Goal: Task Accomplishment & Management: Use online tool/utility

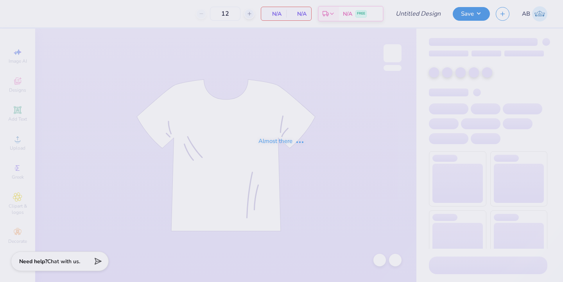
type input "aphi fam wknd hat"
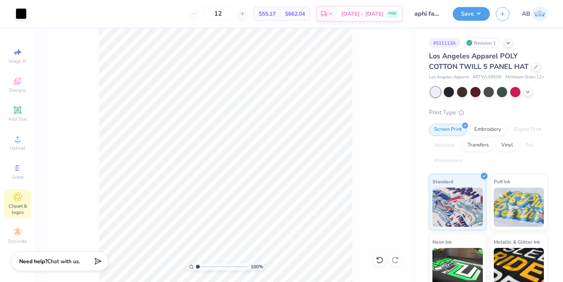
click at [13, 211] on span "Clipart & logos" at bounding box center [17, 209] width 27 height 13
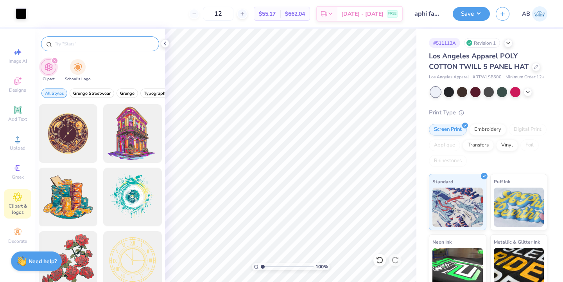
click at [100, 51] on div at bounding box center [100, 43] width 118 height 15
click at [98, 47] on input "text" at bounding box center [104, 44] width 100 height 8
type input "buffalo"
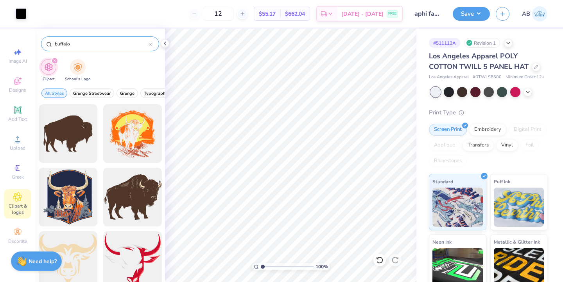
click at [151, 42] on div at bounding box center [150, 43] width 3 height 7
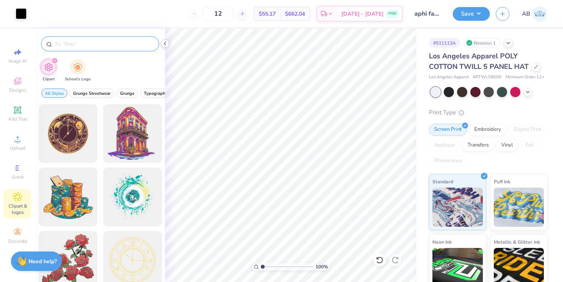
click at [166, 45] on icon at bounding box center [165, 43] width 6 height 6
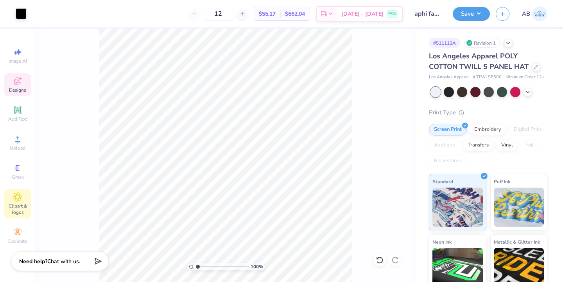
click at [24, 81] on div "Designs" at bounding box center [17, 84] width 27 height 23
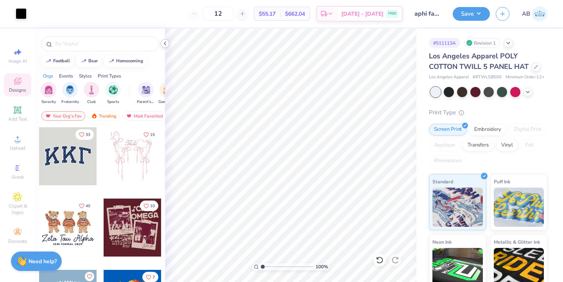
click at [165, 46] on icon at bounding box center [165, 43] width 6 height 6
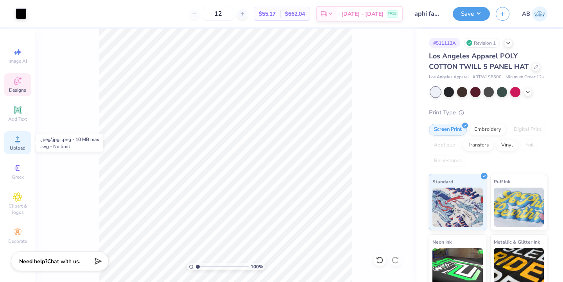
click at [22, 142] on icon at bounding box center [17, 138] width 9 height 9
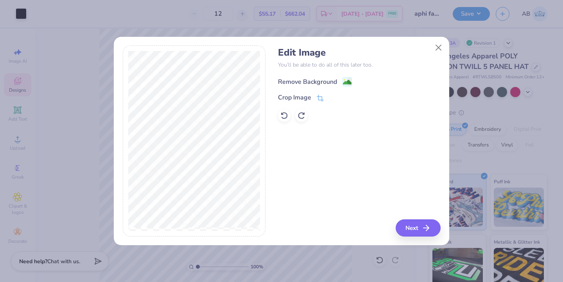
click at [341, 78] on div "Remove Background" at bounding box center [315, 82] width 74 height 10
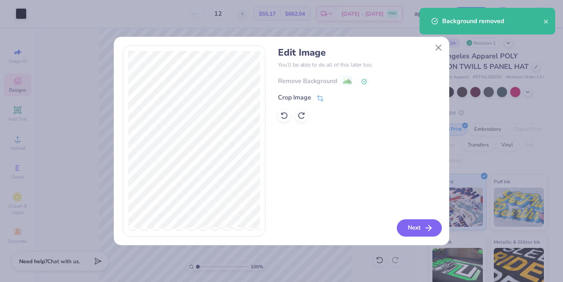
click at [418, 225] on button "Next" at bounding box center [419, 227] width 45 height 17
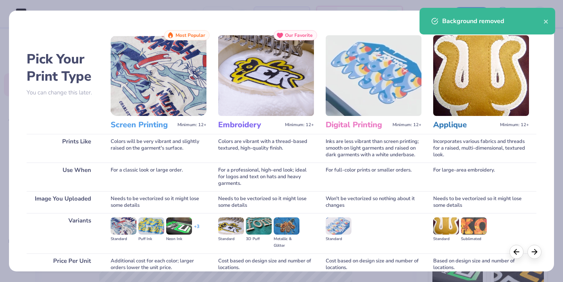
scroll to position [69, 0]
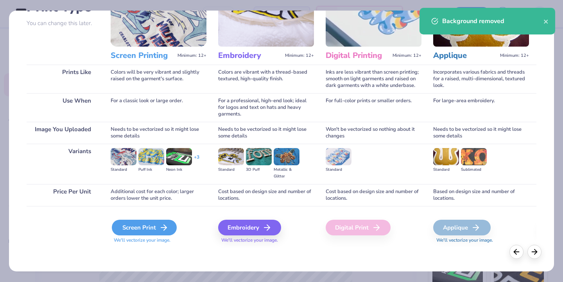
click at [145, 229] on div "Screen Print" at bounding box center [144, 228] width 65 height 16
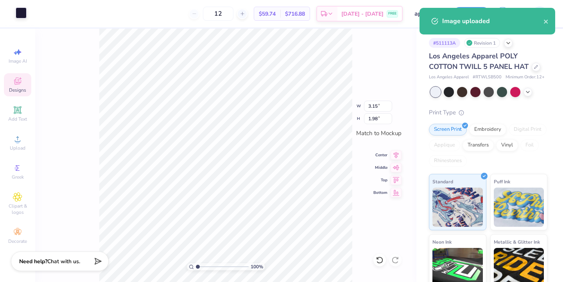
click at [21, 15] on div at bounding box center [21, 12] width 11 height 11
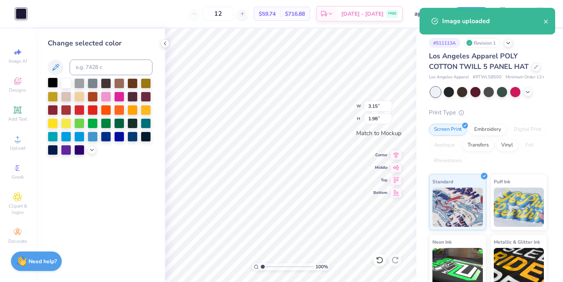
click at [54, 79] on div at bounding box center [53, 82] width 10 height 10
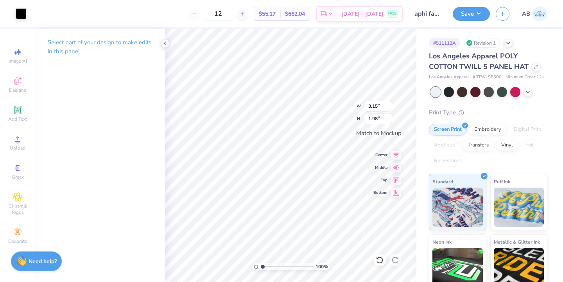
type input "1.23"
type input "0.77"
click at [473, 18] on button "Save" at bounding box center [471, 13] width 37 height 14
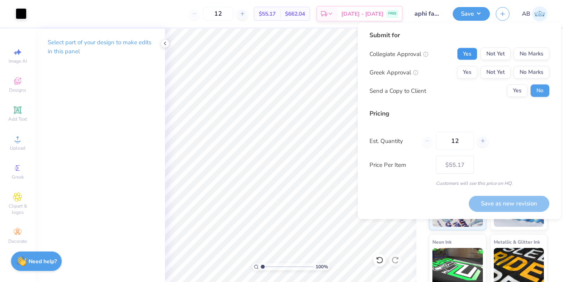
click at [458, 52] on button "Yes" at bounding box center [467, 54] width 20 height 13
click at [461, 71] on button "Yes" at bounding box center [467, 72] width 20 height 13
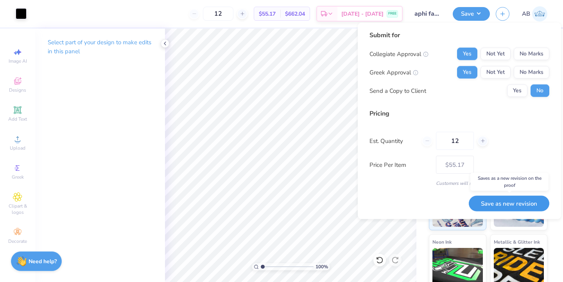
click at [498, 202] on button "Save as new revision" at bounding box center [509, 203] width 81 height 16
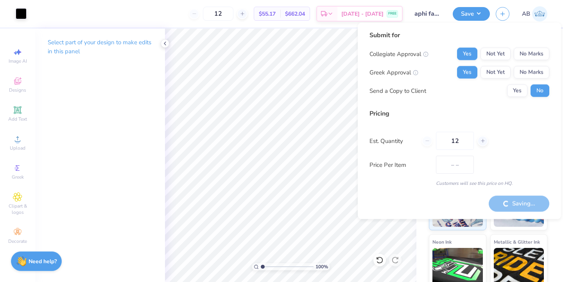
type input "$55.17"
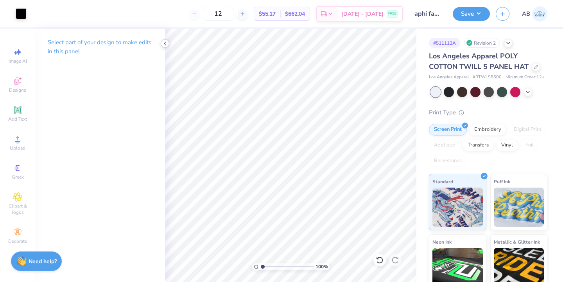
click at [166, 45] on polyline at bounding box center [165, 43] width 2 height 3
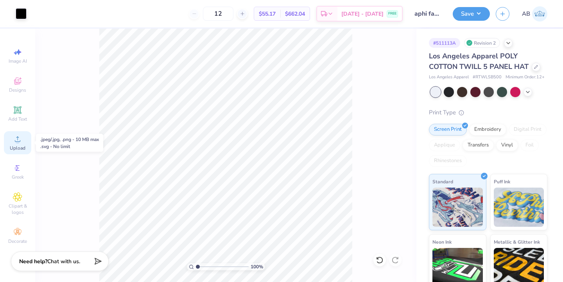
click at [13, 146] on span "Upload" at bounding box center [18, 148] width 16 height 6
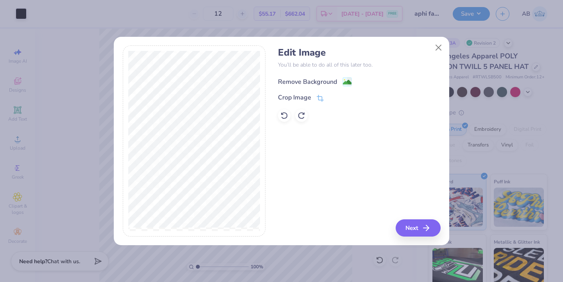
click at [338, 77] on div "Remove Background" at bounding box center [315, 82] width 74 height 10
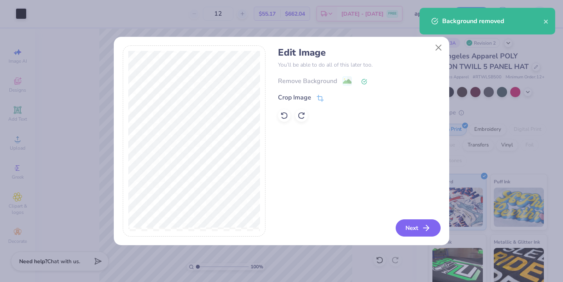
click at [422, 232] on button "Next" at bounding box center [418, 227] width 45 height 17
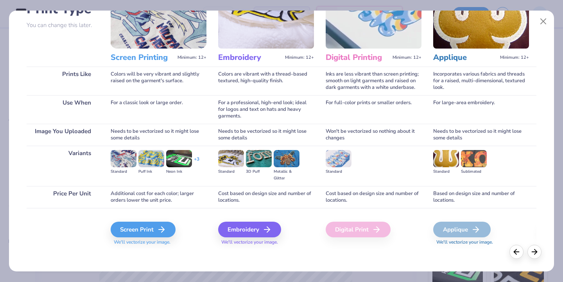
scroll to position [69, 0]
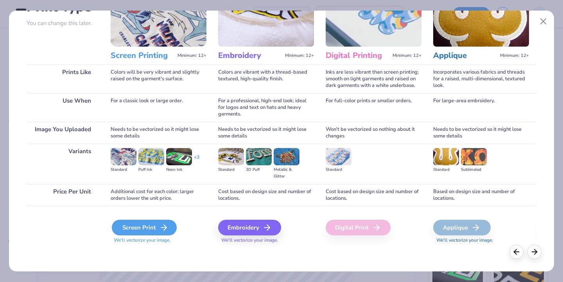
click at [148, 233] on div "Screen Print" at bounding box center [144, 228] width 65 height 16
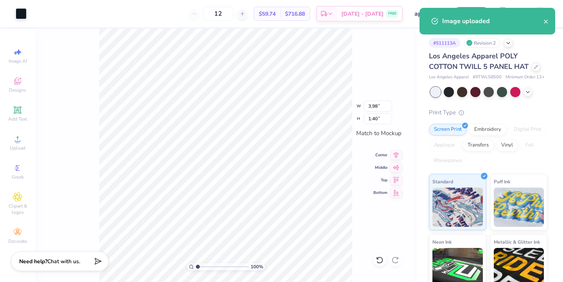
type input "1.94"
type input "0.68"
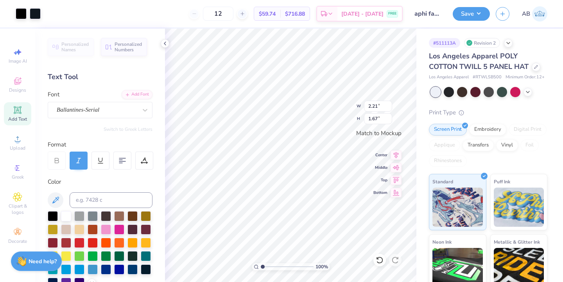
type input "2.37"
type input "1.79"
click at [464, 9] on button "Save" at bounding box center [471, 13] width 37 height 14
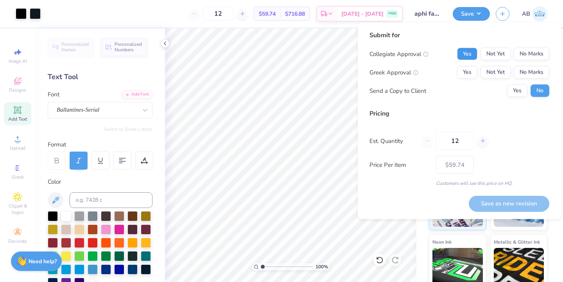
click at [468, 56] on button "Yes" at bounding box center [467, 54] width 20 height 13
click at [468, 74] on button "Yes" at bounding box center [467, 72] width 20 height 13
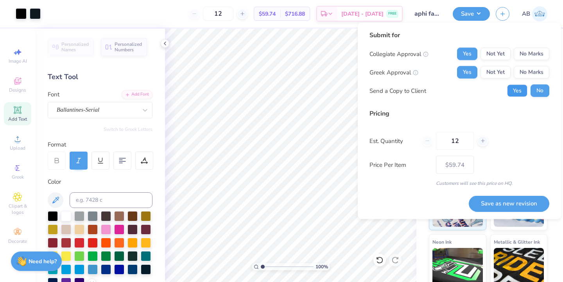
click at [525, 94] on button "Yes" at bounding box center [517, 91] width 20 height 13
click at [498, 55] on button "Not Yet" at bounding box center [496, 54] width 30 height 13
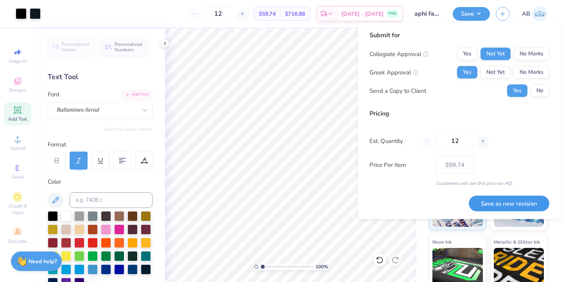
click at [495, 198] on button "Save as new revision" at bounding box center [509, 203] width 81 height 16
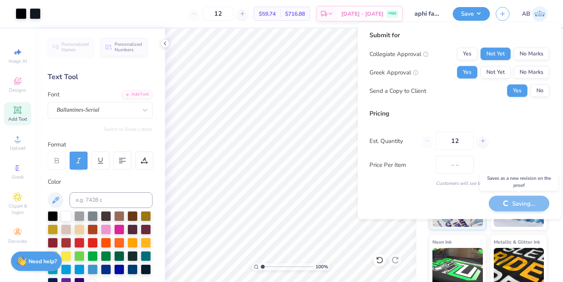
type input "$59.74"
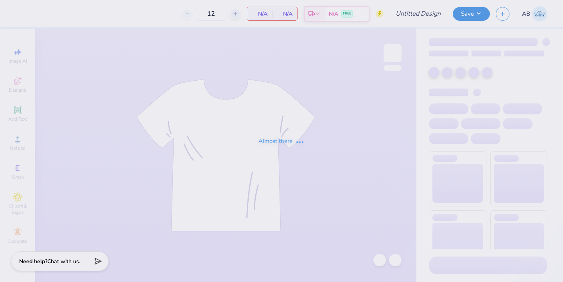
type input "aphi football fam wknd merch"
type input "100"
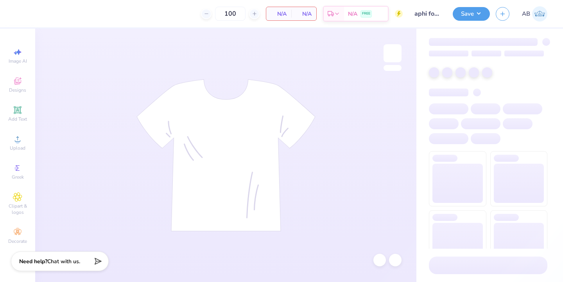
click at [427, 17] on input "aphi football fam wknd merch" at bounding box center [428, 14] width 38 height 16
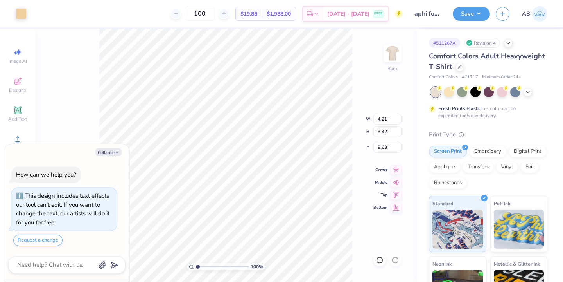
type textarea "x"
type input "9.51"
click at [375, 252] on div "100 % Back W 4.21 4.21 " H 3.42 3.42 " Y 9.51 9.51 " Center Middle Top Bottom" at bounding box center [225, 155] width 381 height 253
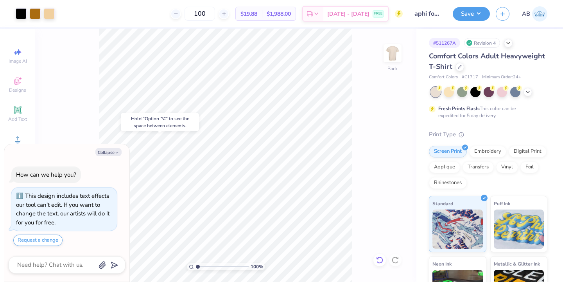
click at [378, 260] on icon at bounding box center [380, 260] width 8 height 8
click at [380, 259] on icon at bounding box center [380, 260] width 8 height 8
type textarea "x"
type input "2.39"
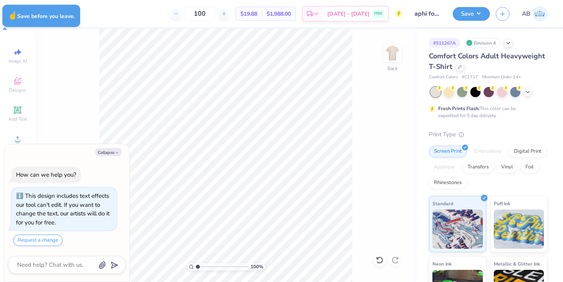
type textarea "x"
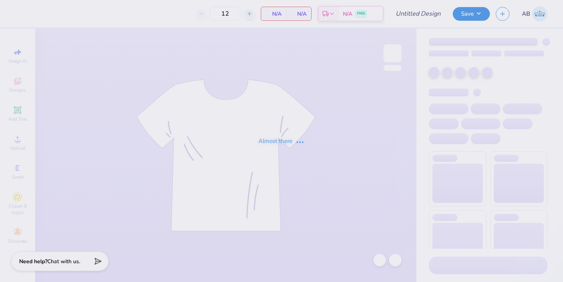
type input "aphi polo"
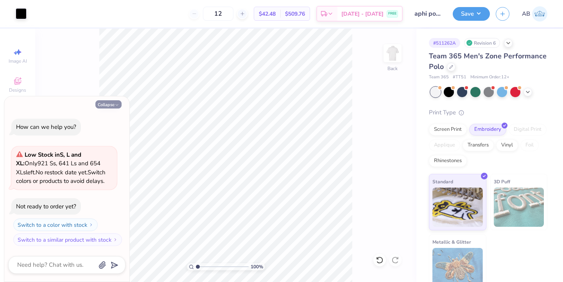
click at [117, 103] on icon "button" at bounding box center [117, 105] width 5 height 5
type textarea "x"
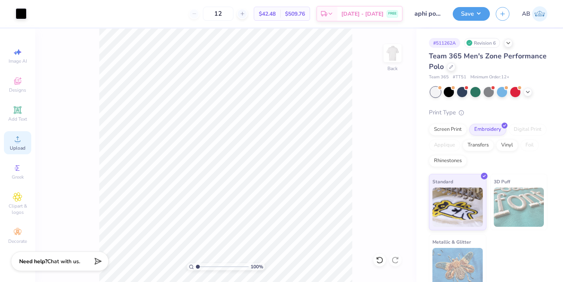
click at [18, 140] on circle at bounding box center [17, 141] width 4 height 4
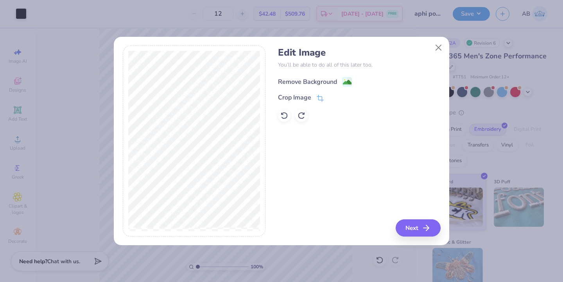
click at [329, 78] on div "Remove Background" at bounding box center [307, 81] width 59 height 9
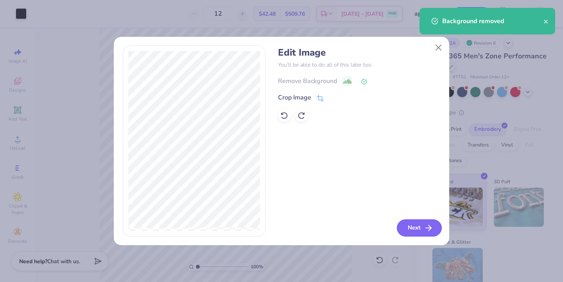
click at [423, 225] on button "Next" at bounding box center [419, 227] width 45 height 17
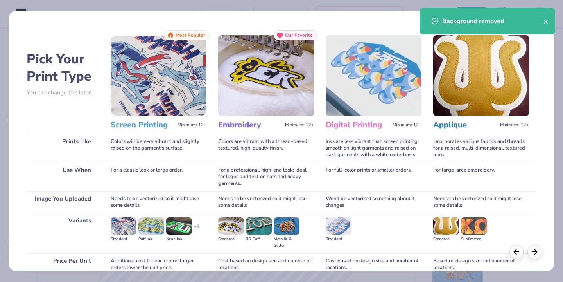
scroll to position [69, 0]
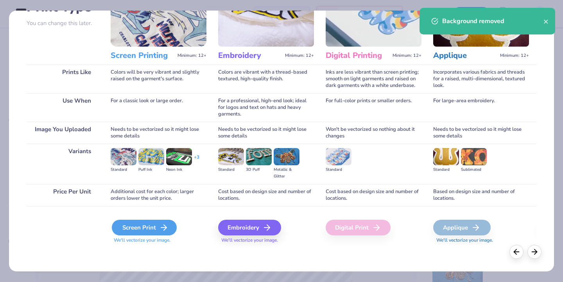
click at [141, 234] on div "Screen Print" at bounding box center [144, 228] width 65 height 16
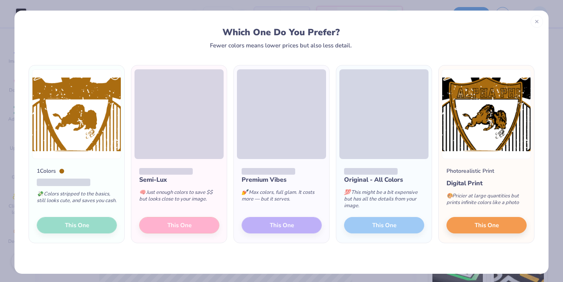
scroll to position [2, 0]
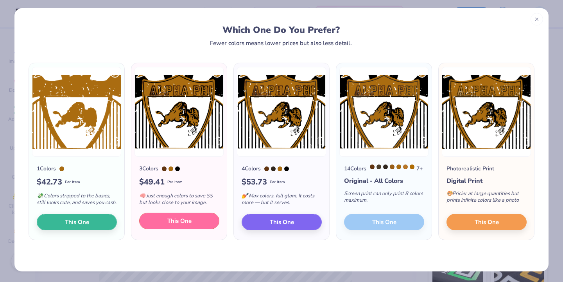
click at [177, 225] on span "This One" at bounding box center [179, 220] width 24 height 9
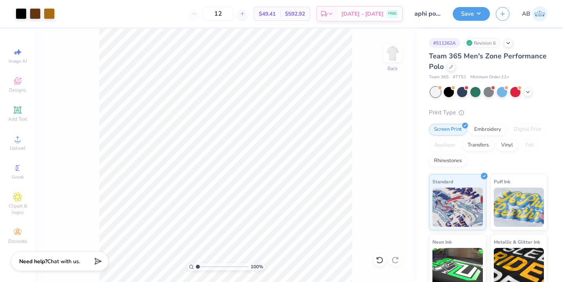
click at [389, 261] on div "100 % Back" at bounding box center [225, 155] width 381 height 253
click at [385, 261] on div at bounding box center [380, 260] width 13 height 13
click at [380, 264] on div at bounding box center [380, 260] width 13 height 13
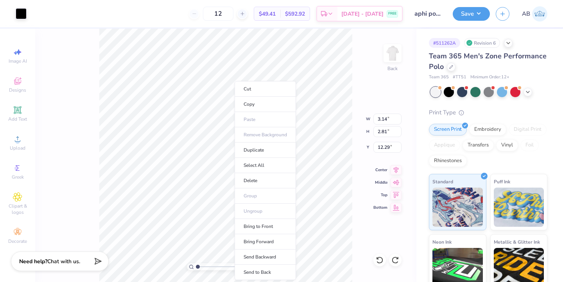
click at [354, 78] on div "100 % Back W 3.14 3.14 " H 2.81 2.81 " Y 12.29 12.29 " Center Middle Top Bottom" at bounding box center [225, 155] width 381 height 253
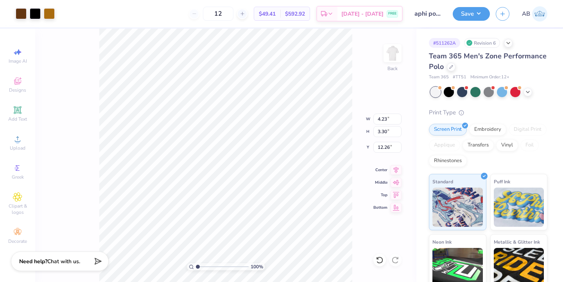
type input "2.37"
type input "2.78"
type input "2.17"
type input "3.00"
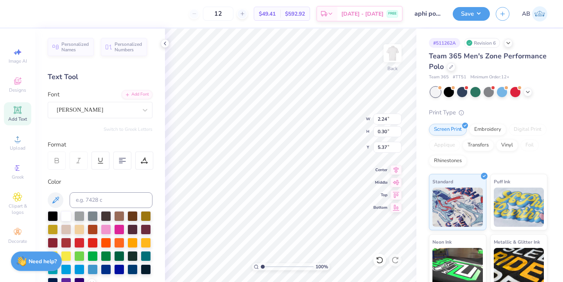
type input "5.45"
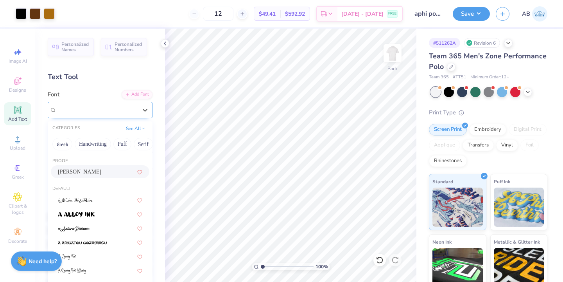
click at [109, 115] on div "Tribal Garamond" at bounding box center [97, 110] width 82 height 12
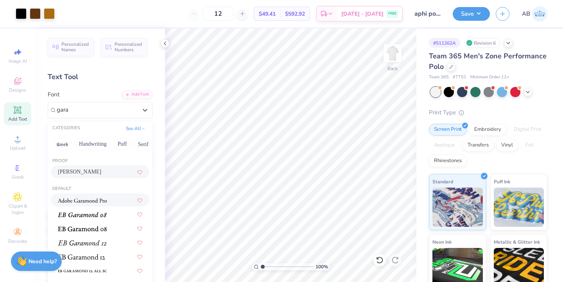
scroll to position [9, 0]
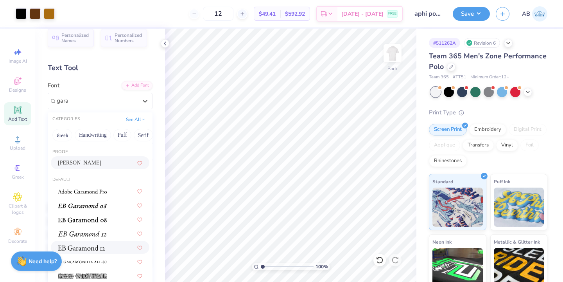
click at [112, 248] on div at bounding box center [100, 247] width 85 height 8
type input "gara"
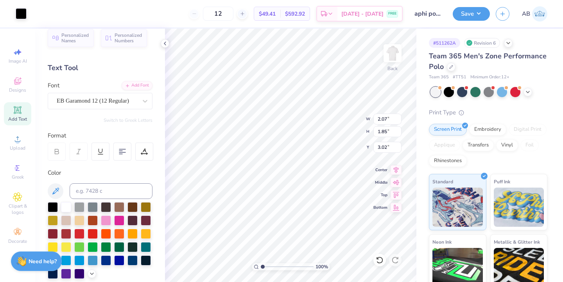
type input "3.00"
click at [379, 260] on icon at bounding box center [380, 260] width 8 height 8
click at [379, 261] on icon at bounding box center [380, 260] width 8 height 8
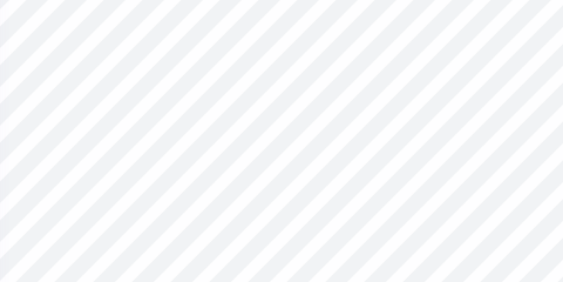
type input "3.00"
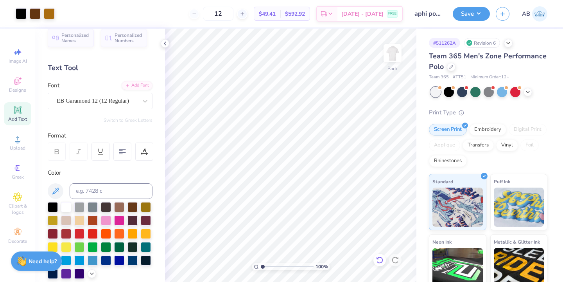
click at [381, 259] on icon at bounding box center [380, 260] width 8 height 8
click at [162, 45] on icon at bounding box center [165, 43] width 6 height 6
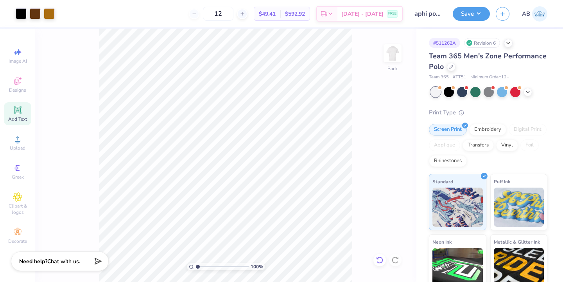
click at [380, 256] on icon at bounding box center [380, 260] width 8 height 8
click at [18, 143] on circle at bounding box center [17, 141] width 4 height 4
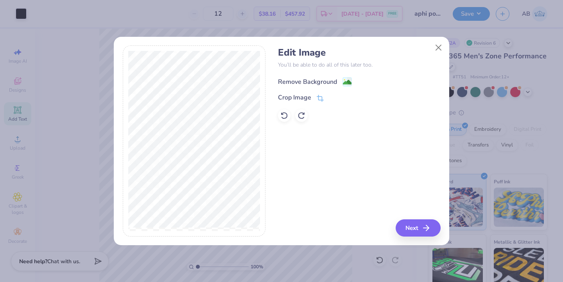
click at [333, 82] on div "Remove Background" at bounding box center [307, 81] width 59 height 9
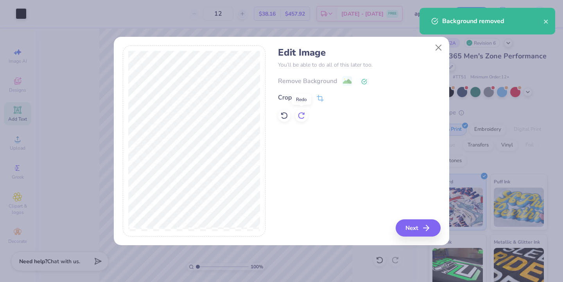
click at [301, 110] on div at bounding box center [301, 115] width 13 height 13
click at [286, 114] on icon at bounding box center [285, 116] width 8 height 8
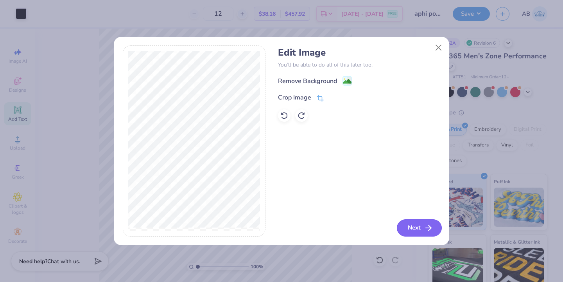
click at [421, 225] on button "Next" at bounding box center [419, 227] width 45 height 17
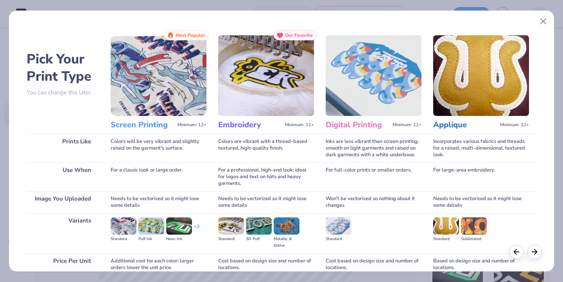
scroll to position [69, 0]
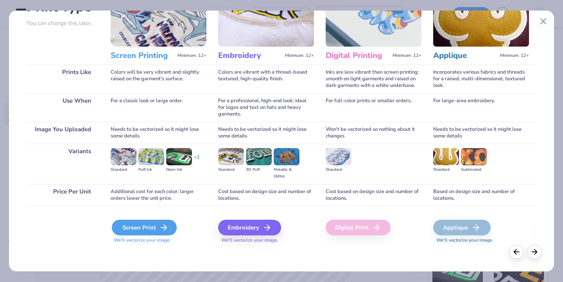
click at [152, 222] on div "Screen Print" at bounding box center [144, 228] width 65 height 16
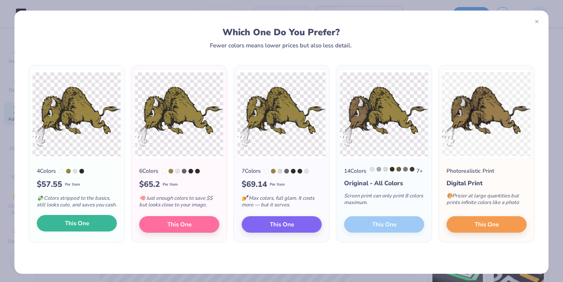
click at [99, 227] on button "This One" at bounding box center [77, 223] width 80 height 16
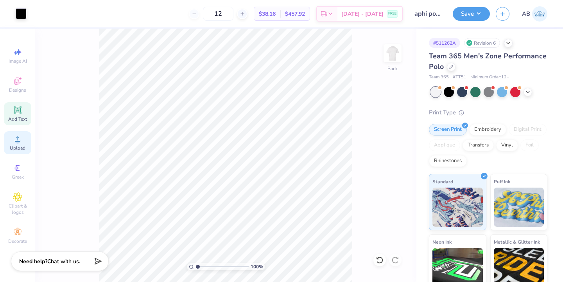
click at [16, 142] on circle at bounding box center [17, 141] width 4 height 4
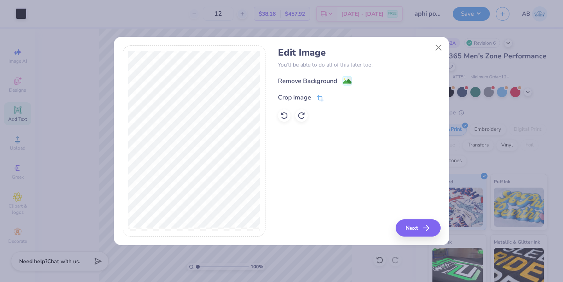
click at [331, 91] on div "Remove Background Crop Image" at bounding box center [359, 99] width 162 height 46
click at [331, 80] on div "Remove Background" at bounding box center [307, 81] width 59 height 9
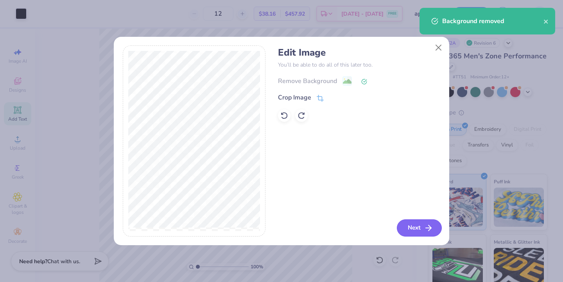
click at [418, 233] on button "Next" at bounding box center [419, 227] width 45 height 17
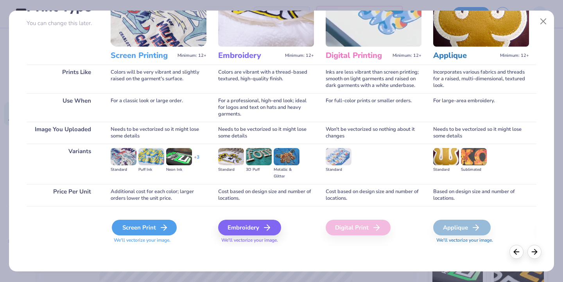
click at [148, 230] on div "Screen Print" at bounding box center [144, 228] width 65 height 16
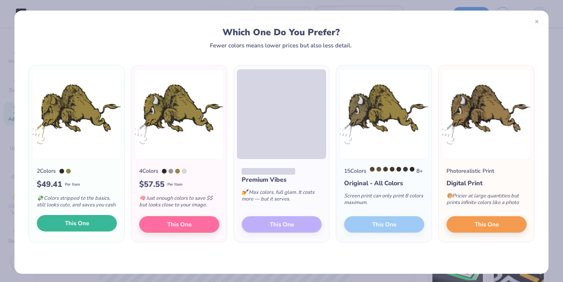
click at [86, 228] on span "This One" at bounding box center [77, 223] width 24 height 9
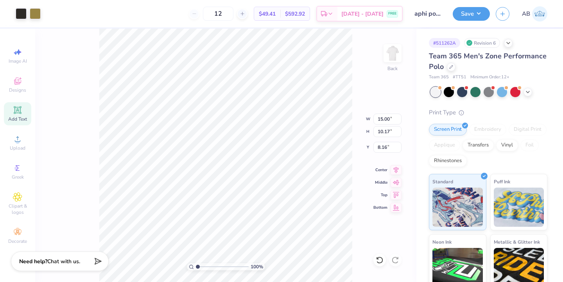
drag, startPoint x: 283, startPoint y: 205, endPoint x: 250, endPoint y: 180, distance: 41.5
click at [250, 180] on div at bounding box center [281, 141] width 563 height 282
type input "3.38"
type input "2.29"
type input "3.00"
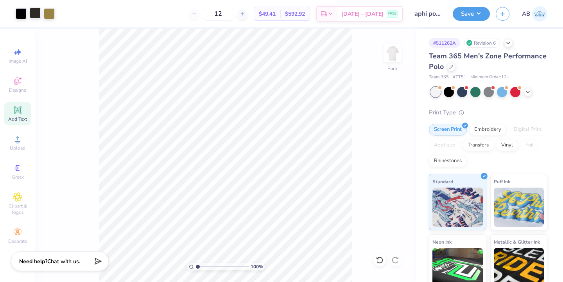
click at [33, 14] on div at bounding box center [35, 12] width 11 height 11
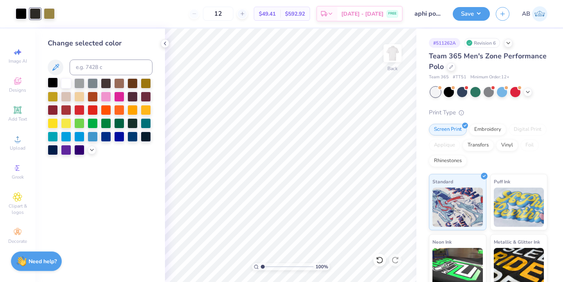
click at [54, 81] on div at bounding box center [53, 82] width 10 height 10
click at [77, 27] on div "12 $42.73 Per Item $512.76 Total Est. Delivery Sep 8 - 11 FREE" at bounding box center [225, 13] width 356 height 27
click at [164, 42] on icon at bounding box center [165, 43] width 6 height 6
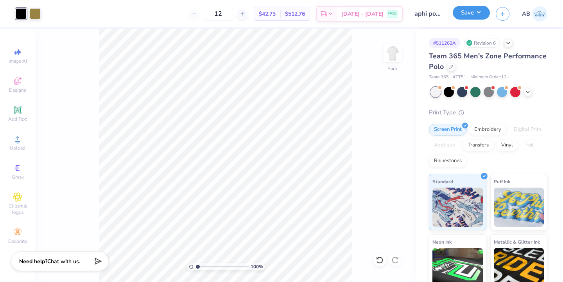
click at [468, 12] on button "Save" at bounding box center [471, 13] width 37 height 14
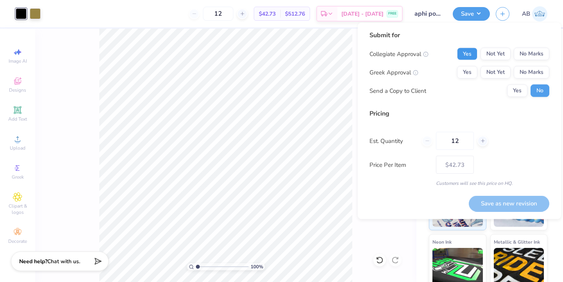
click at [467, 54] on button "Yes" at bounding box center [467, 54] width 20 height 13
click at [470, 70] on button "Yes" at bounding box center [467, 72] width 20 height 13
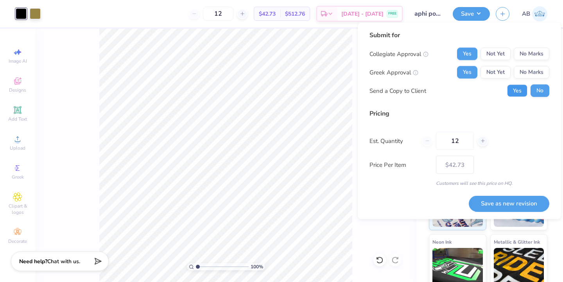
click at [521, 92] on button "Yes" at bounding box center [517, 91] width 20 height 13
click at [513, 209] on button "Save as new revision" at bounding box center [509, 203] width 81 height 16
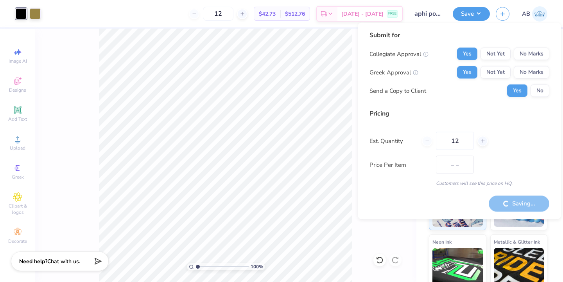
type input "$42.73"
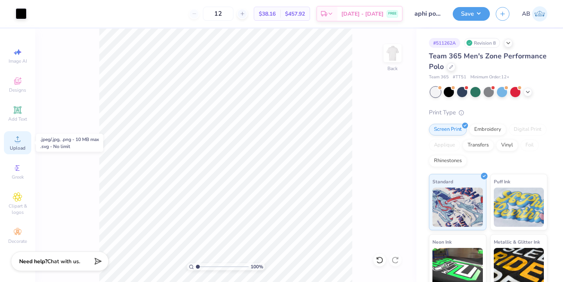
click at [22, 147] on span "Upload" at bounding box center [18, 148] width 16 height 6
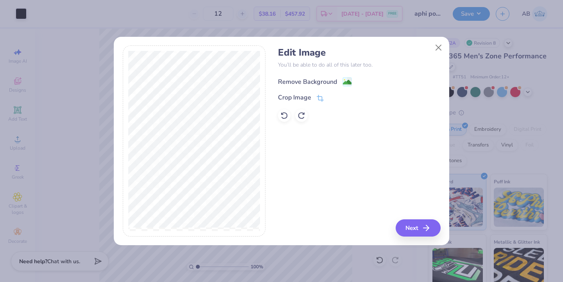
click at [332, 80] on div "Remove Background" at bounding box center [307, 81] width 59 height 9
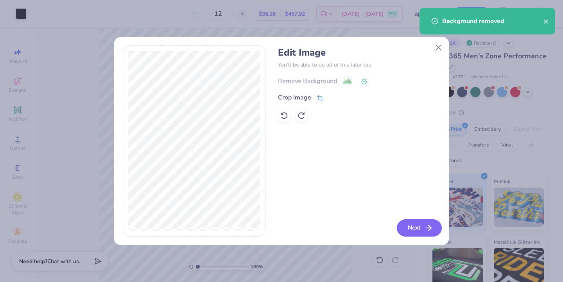
click at [417, 229] on button "Next" at bounding box center [419, 227] width 45 height 17
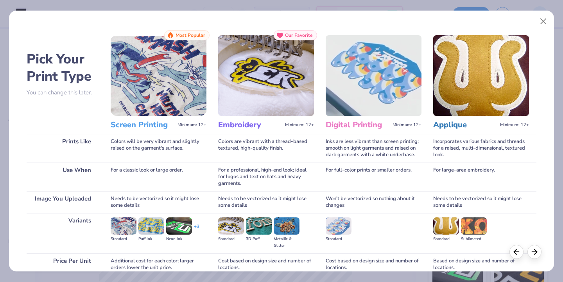
scroll to position [69, 0]
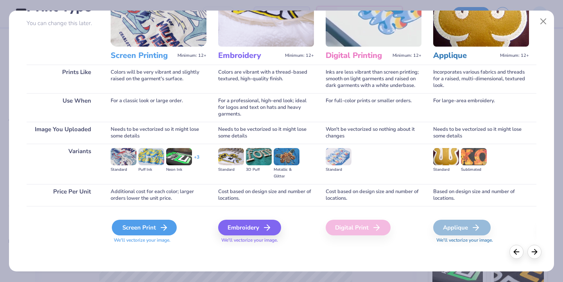
click at [149, 225] on div "Screen Print" at bounding box center [144, 228] width 65 height 16
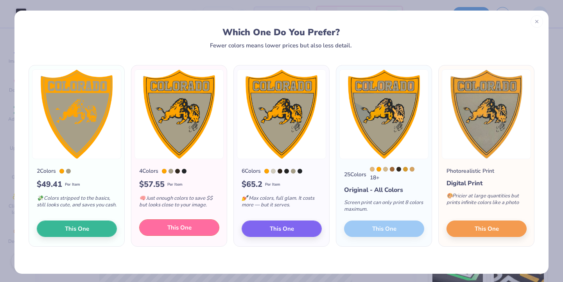
click at [183, 228] on span "This One" at bounding box center [179, 227] width 24 height 9
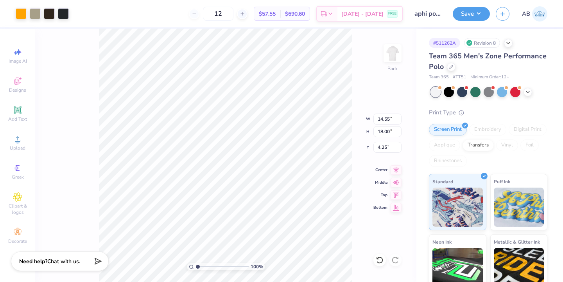
type input "7.25"
type input "8.97"
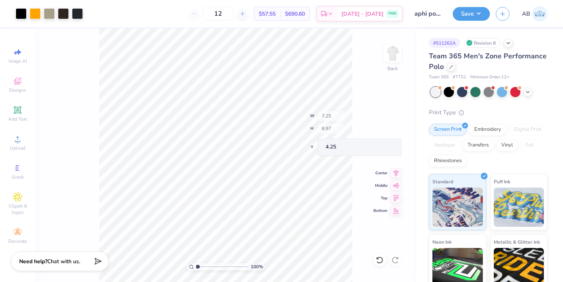
type input "0.67"
type input "0.96"
type input "5.42"
click at [376, 261] on icon at bounding box center [380, 260] width 8 height 8
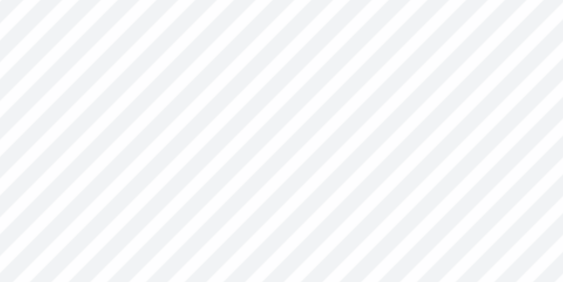
type input "0.28"
type input "0.63"
type input "5.56"
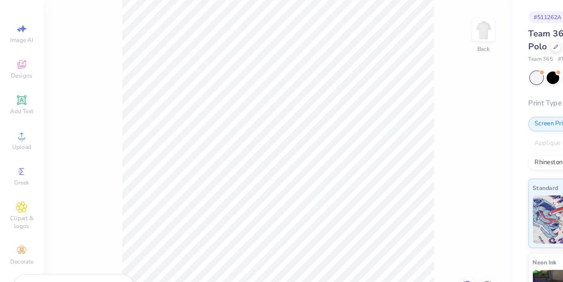
scroll to position [0, 0]
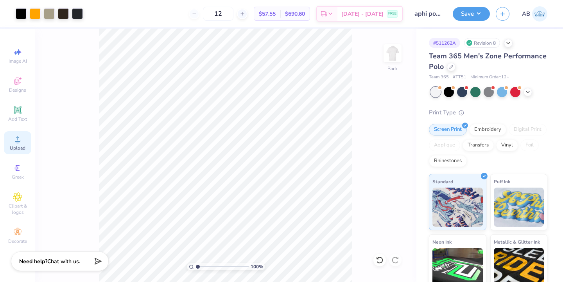
click at [20, 140] on icon at bounding box center [17, 138] width 9 height 9
click at [13, 144] on div "Upload" at bounding box center [17, 142] width 27 height 23
click at [18, 112] on icon at bounding box center [17, 110] width 6 height 6
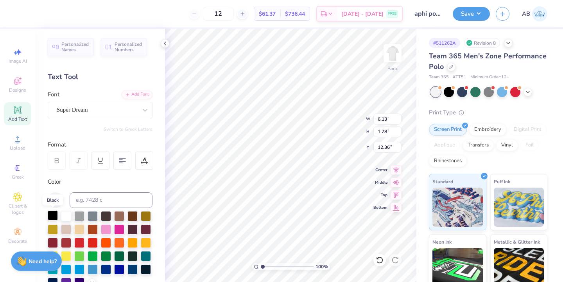
click at [51, 217] on div at bounding box center [53, 215] width 10 height 10
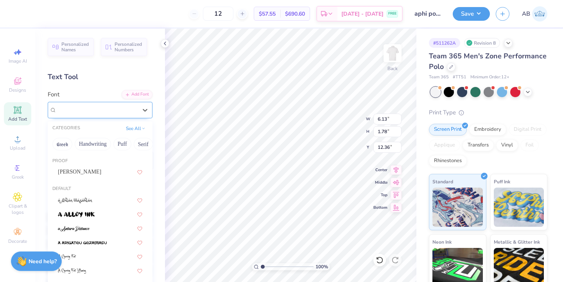
click at [101, 111] on div "Super Dream" at bounding box center [97, 110] width 82 height 12
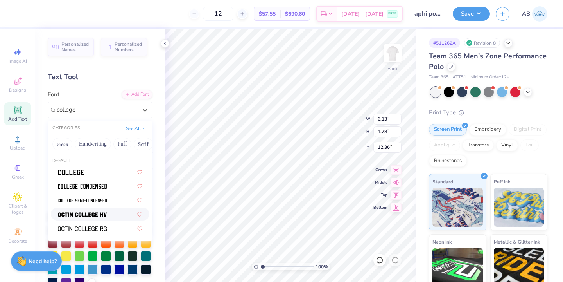
click at [107, 218] on div at bounding box center [100, 214] width 85 height 8
type input "college"
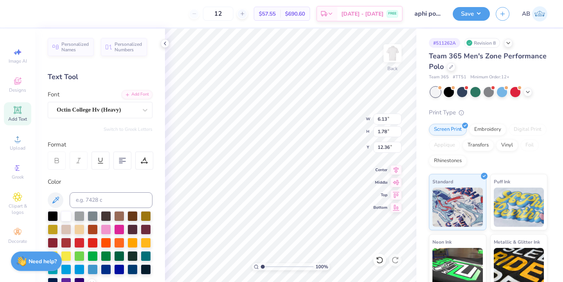
type input "5.41"
type input "1.77"
type textarea "ALPHA PHI"
click at [123, 102] on div "Octin College Hv (Heavy)" at bounding box center [100, 110] width 105 height 16
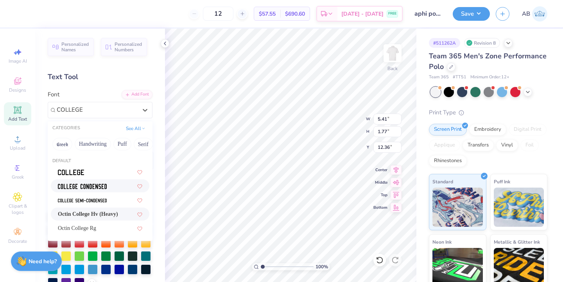
click at [111, 190] on div at bounding box center [100, 185] width 99 height 13
type input "COLLEGE"
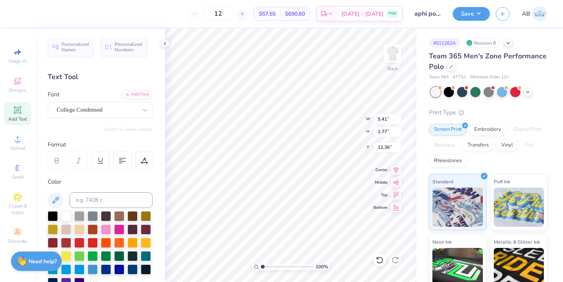
click at [96, 95] on div "Font College Condensed" at bounding box center [100, 104] width 105 height 28
click at [96, 109] on div "College Condensed" at bounding box center [97, 110] width 82 height 12
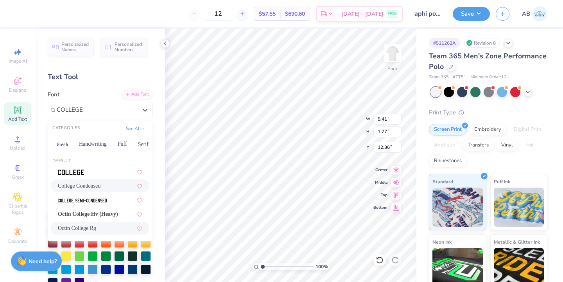
click at [100, 223] on div "Octin College Rg" at bounding box center [100, 227] width 99 height 13
type input "COLLEGE"
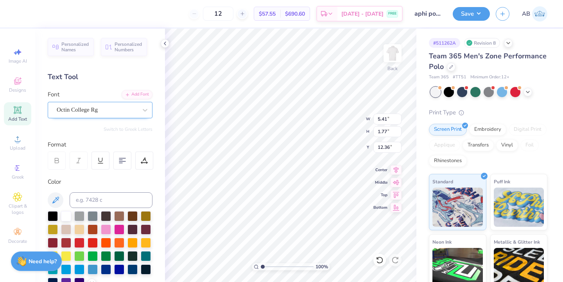
click at [95, 104] on div at bounding box center [97, 109] width 81 height 11
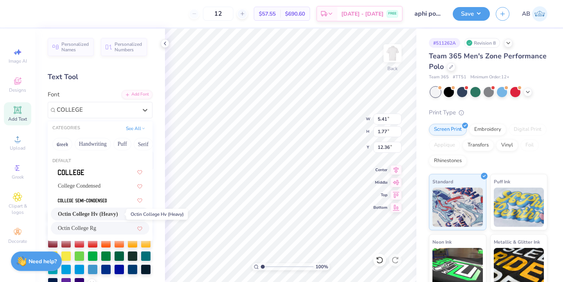
click at [92, 217] on span "Octin College Hv (Heavy)" at bounding box center [88, 214] width 60 height 8
type input "COLLEGE"
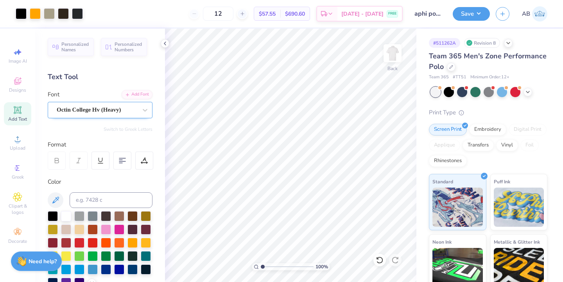
click at [95, 107] on div "Octin College Hv (Heavy)" at bounding box center [97, 110] width 82 height 12
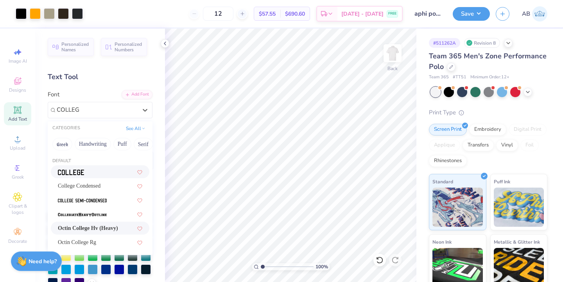
type input "COLLEGE"
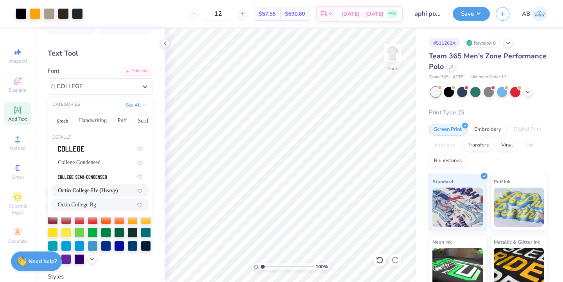
scroll to position [27, 0]
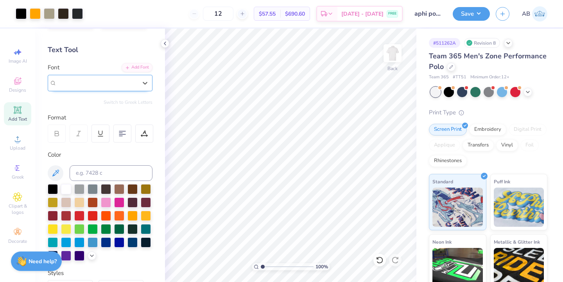
click at [92, 81] on div "Octin College Hv (Heavy)" at bounding box center [97, 83] width 82 height 12
click at [92, 81] on span "Octin College Hv (Heavy)" at bounding box center [89, 82] width 65 height 9
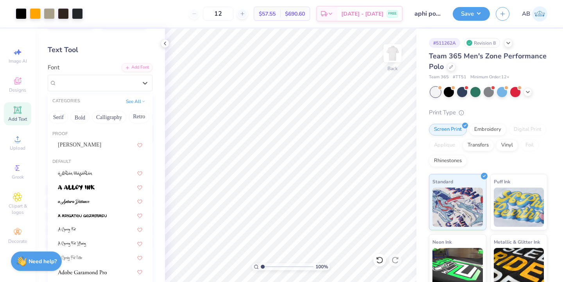
scroll to position [27, 0]
click at [80, 120] on button "Bold" at bounding box center [79, 117] width 19 height 13
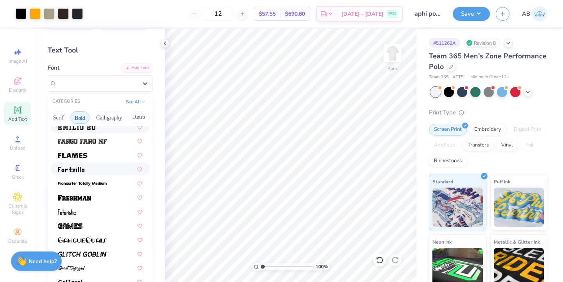
scroll to position [245, 0]
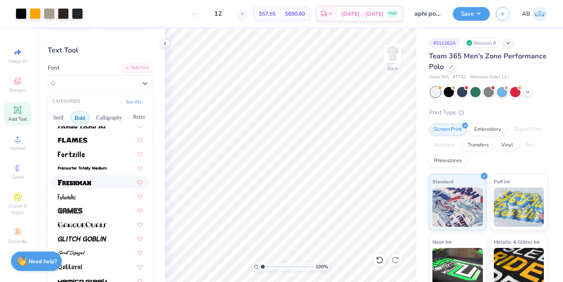
click at [99, 183] on div at bounding box center [100, 182] width 85 height 8
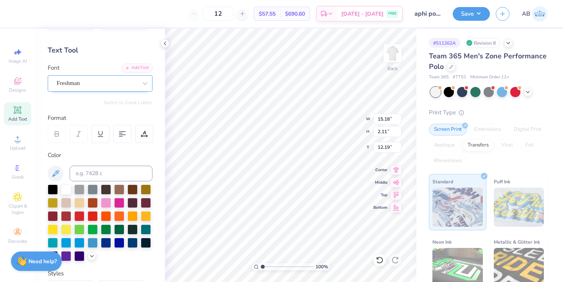
click at [103, 85] on div "Freshman" at bounding box center [97, 83] width 82 height 12
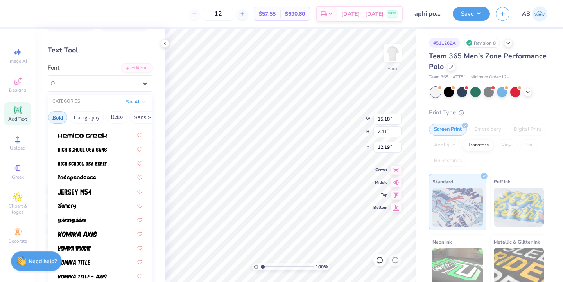
scroll to position [392, 0]
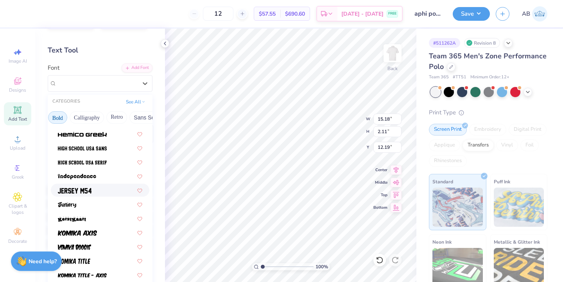
click at [88, 186] on span at bounding box center [75, 190] width 34 height 8
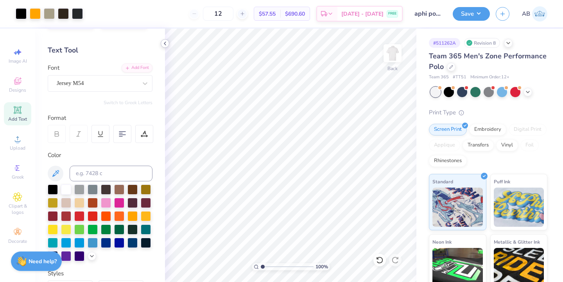
click at [166, 41] on icon at bounding box center [165, 43] width 6 height 6
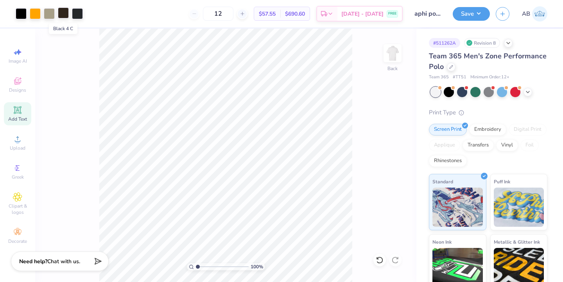
click at [66, 13] on div at bounding box center [63, 12] width 11 height 11
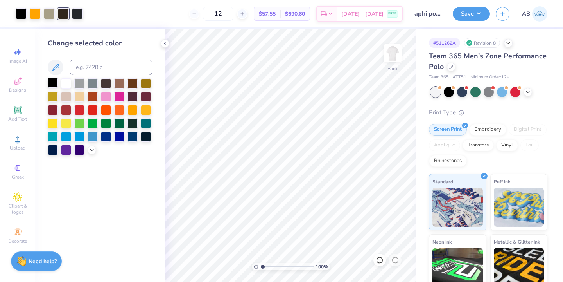
click at [50, 84] on div at bounding box center [53, 82] width 10 height 10
click at [51, 82] on div at bounding box center [53, 82] width 10 height 10
click at [62, 17] on div at bounding box center [63, 12] width 11 height 11
click at [53, 81] on div at bounding box center [53, 82] width 10 height 10
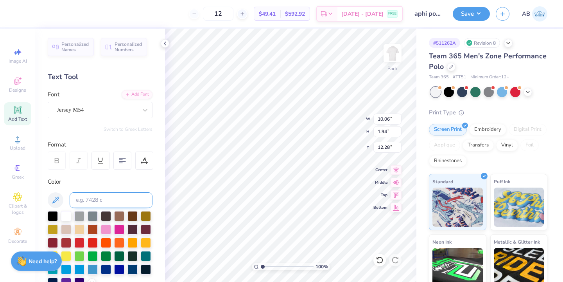
click at [106, 204] on input at bounding box center [111, 200] width 83 height 16
type input "753"
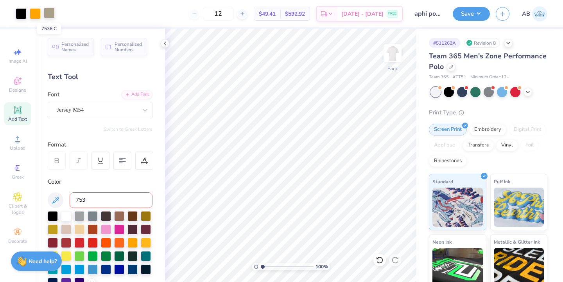
click at [52, 12] on div at bounding box center [49, 12] width 11 height 11
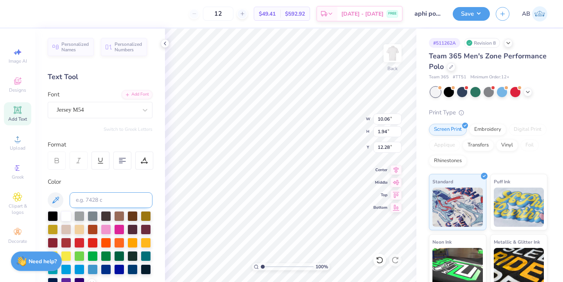
click at [95, 194] on input at bounding box center [111, 200] width 83 height 16
type input "7536"
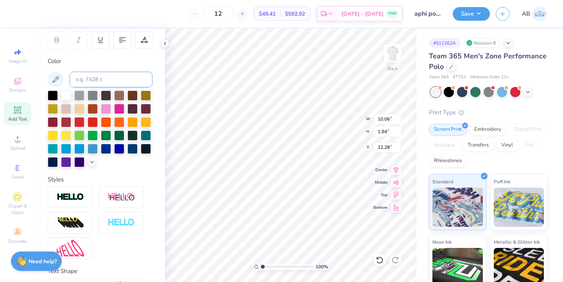
scroll to position [173, 0]
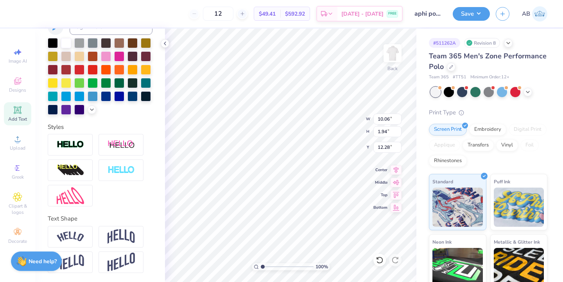
click at [55, 133] on div "Styles" at bounding box center [100, 164] width 105 height 84
click at [67, 139] on div at bounding box center [70, 145] width 45 height 22
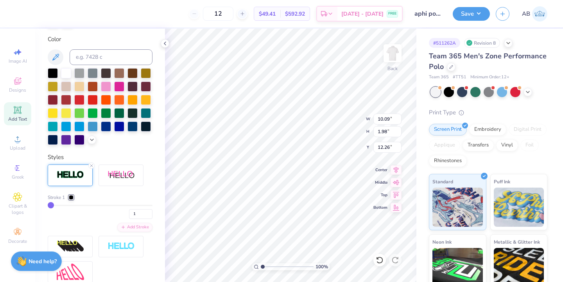
type input "10.09"
type input "1.98"
type input "12.26"
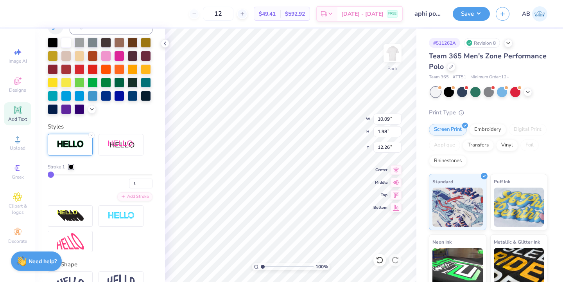
type input "2"
type input "3"
type input "4"
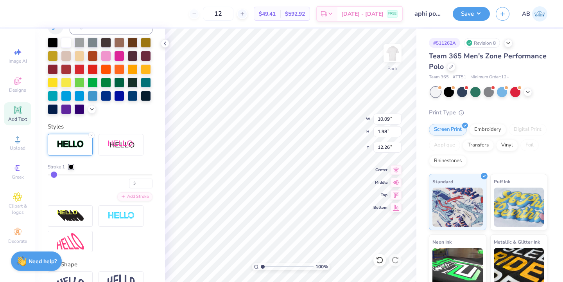
type input "4"
type input "5"
type input "6"
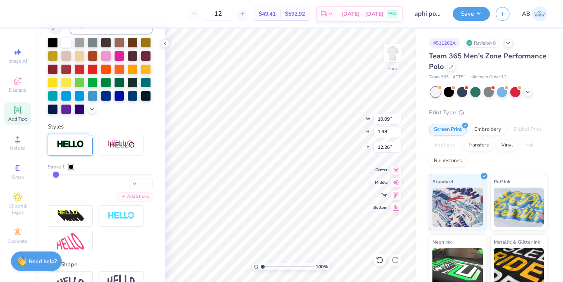
drag, startPoint x: 51, startPoint y: 175, endPoint x: 55, endPoint y: 176, distance: 4.1
type input "6"
click at [55, 175] on input "range" at bounding box center [100, 174] width 105 height 1
type input "10.26"
type input "2.14"
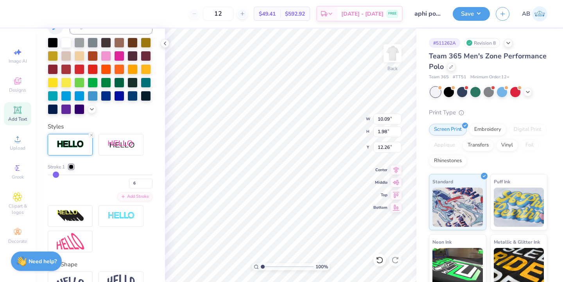
type input "12.18"
type input "5"
type input "4"
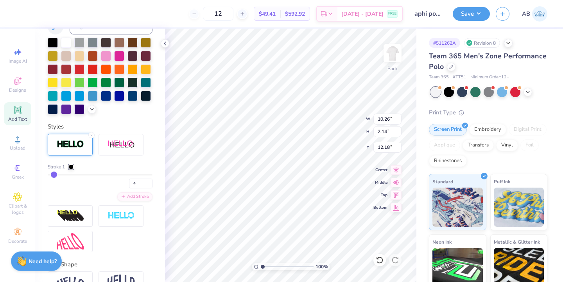
type input "3"
click at [52, 175] on input "range" at bounding box center [100, 174] width 105 height 1
type input "10.16"
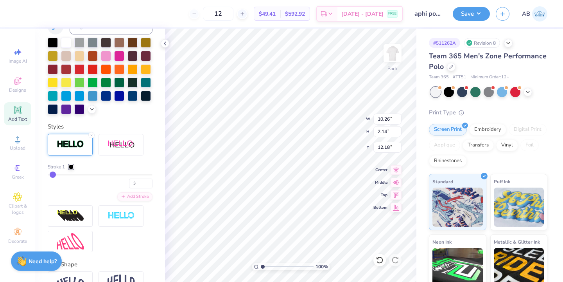
type input "2.04"
type input "12.23"
type input "5.41"
type input "1.09"
type input "5.23"
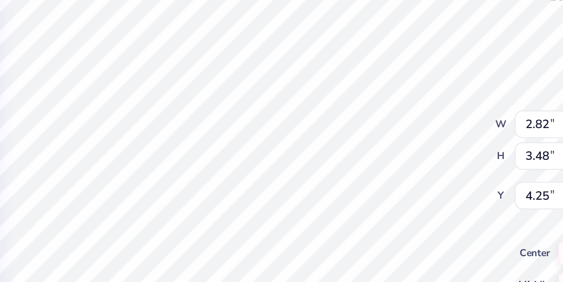
type input "2.82"
type input "3.48"
click at [329, 130] on div "100 % Back W 2.82 2.82 " H 3.48 3.48 " Y 4.25 4.25 " Center Middle Top Bottom" at bounding box center [291, 155] width 252 height 253
type input "3.00"
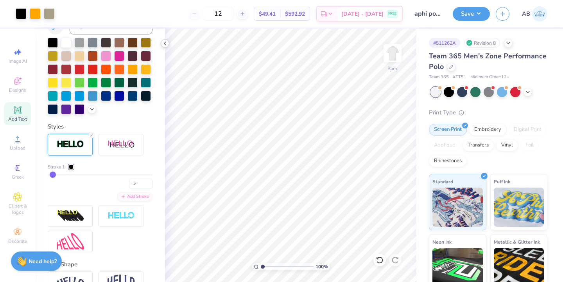
click at [166, 44] on icon at bounding box center [165, 43] width 6 height 6
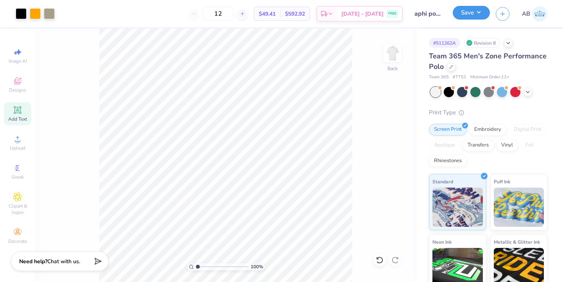
click at [465, 16] on button "Save" at bounding box center [471, 13] width 37 height 14
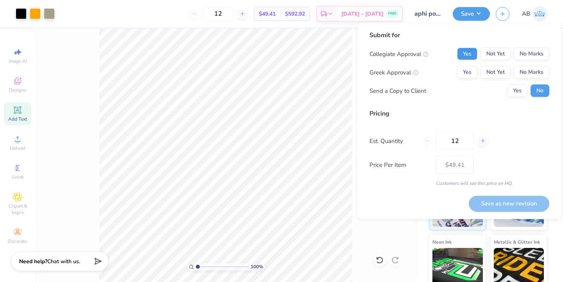
click at [466, 52] on button "Yes" at bounding box center [467, 54] width 20 height 13
click at [466, 77] on button "Yes" at bounding box center [467, 72] width 20 height 13
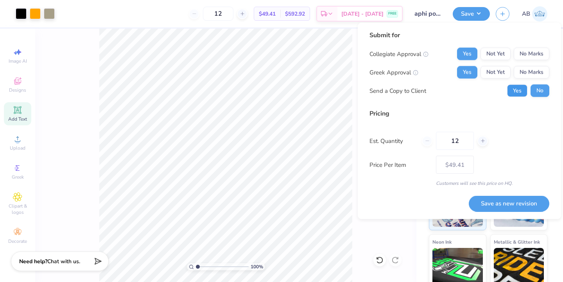
click at [518, 89] on button "Yes" at bounding box center [517, 91] width 20 height 13
click at [504, 200] on button "Save as new revision" at bounding box center [509, 203] width 81 height 16
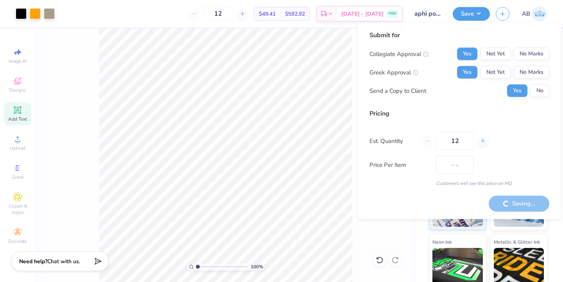
type input "$49.41"
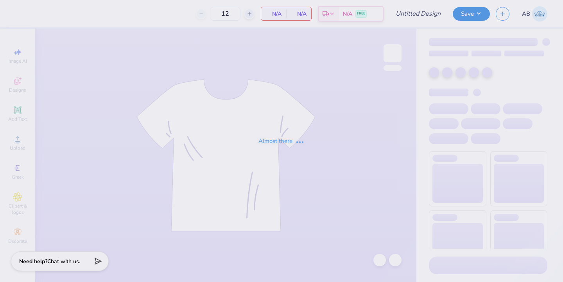
type input "aphi polo"
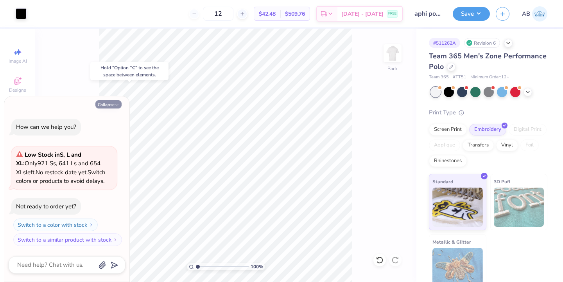
click at [110, 103] on button "Collapse" at bounding box center [108, 104] width 26 height 8
type textarea "x"
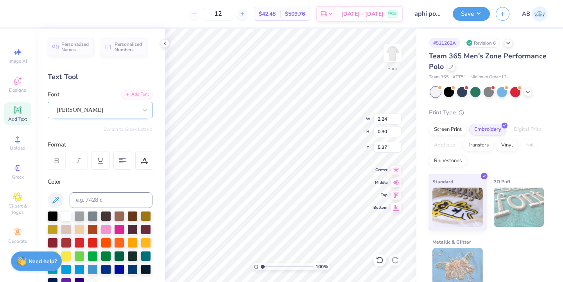
click at [102, 106] on div "Tribal Garamond" at bounding box center [97, 110] width 82 height 12
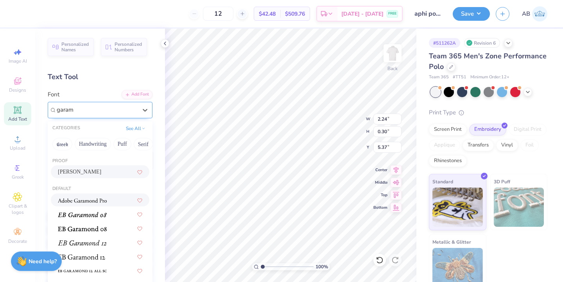
scroll to position [40, 0]
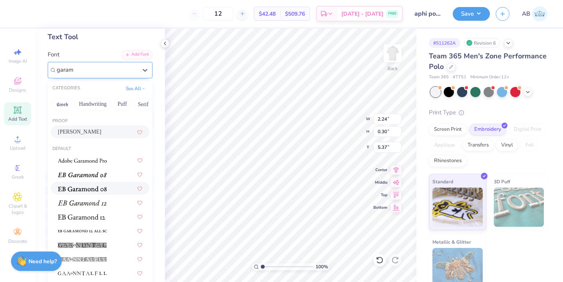
click at [115, 182] on div at bounding box center [100, 188] width 99 height 13
type input "garam"
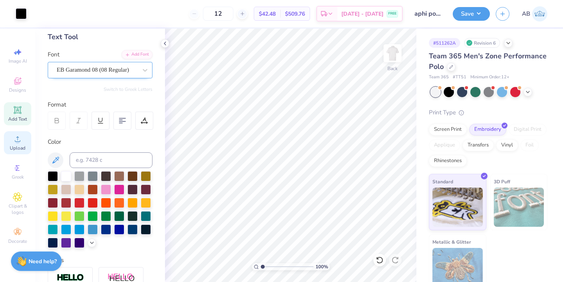
click at [18, 148] on span "Upload" at bounding box center [18, 148] width 16 height 6
click at [164, 47] on div at bounding box center [165, 43] width 9 height 9
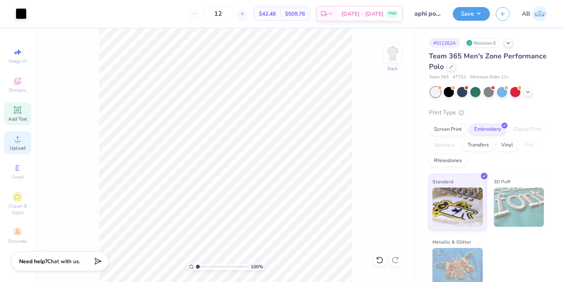
click at [21, 135] on icon at bounding box center [17, 138] width 9 height 9
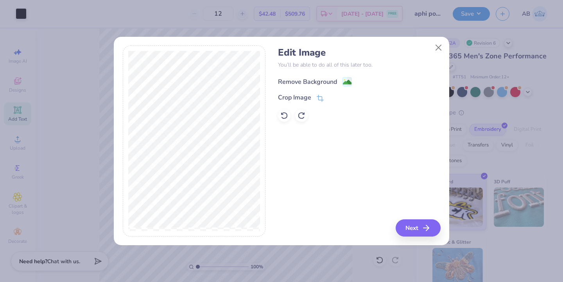
click at [319, 79] on div "Remove Background" at bounding box center [307, 81] width 59 height 9
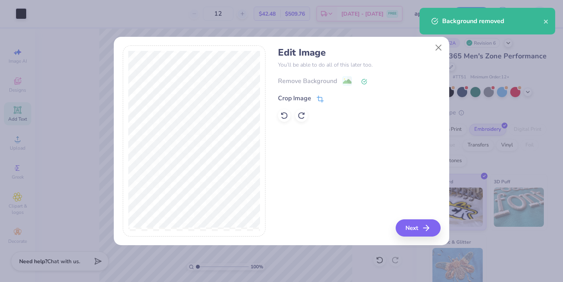
click at [314, 94] on div "Crop Image" at bounding box center [301, 98] width 46 height 9
click at [344, 119] on div "Remove Background Crop Image" at bounding box center [359, 99] width 162 height 46
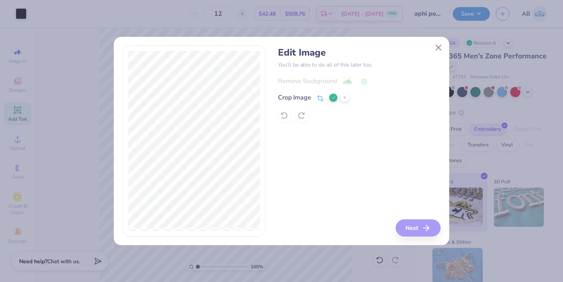
click at [359, 84] on div "Remove Background Crop Image" at bounding box center [359, 99] width 162 height 46
click at [338, 100] on div at bounding box center [339, 97] width 20 height 9
click at [342, 100] on button at bounding box center [345, 98] width 8 height 8
click at [365, 79] on icon at bounding box center [365, 82] width 6 height 6
click at [365, 82] on icon at bounding box center [365, 82] width 6 height 6
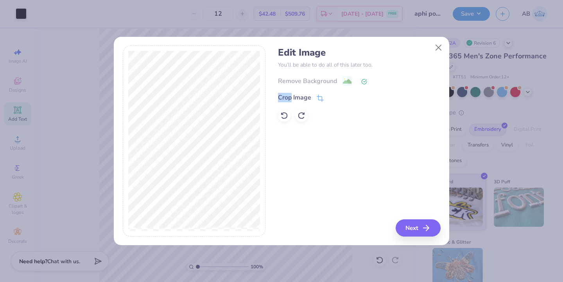
click at [365, 82] on icon at bounding box center [365, 82] width 6 height 6
click at [439, 47] on button "Close" at bounding box center [439, 47] width 15 height 15
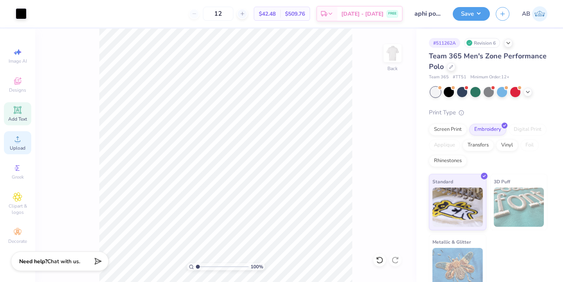
click at [14, 137] on icon at bounding box center [17, 138] width 9 height 9
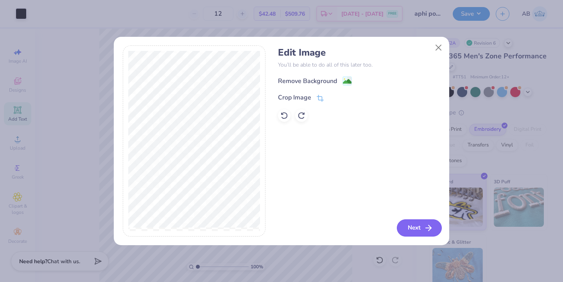
click at [422, 222] on button "Next" at bounding box center [419, 227] width 45 height 17
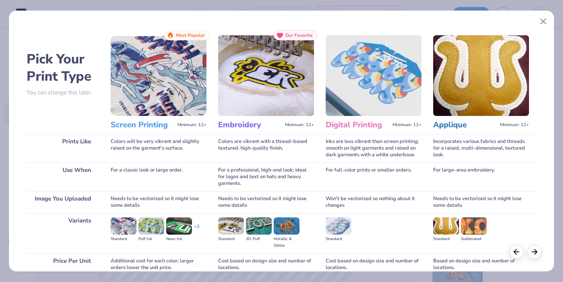
scroll to position [69, 0]
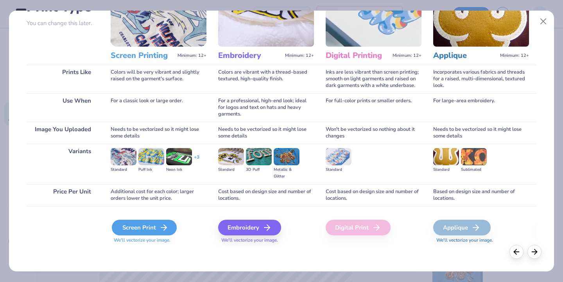
click at [152, 226] on div "Screen Print" at bounding box center [144, 228] width 65 height 16
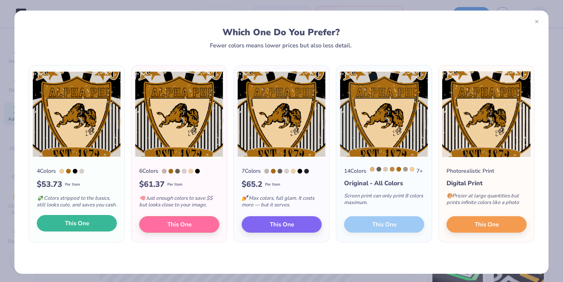
click at [81, 228] on span "This One" at bounding box center [77, 223] width 24 height 9
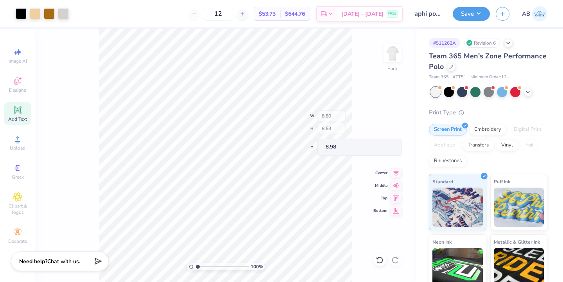
type input "0.55"
type input "4.65"
type input "12.14"
click at [385, 257] on div at bounding box center [380, 260] width 13 height 13
click at [381, 257] on icon at bounding box center [379, 259] width 7 height 7
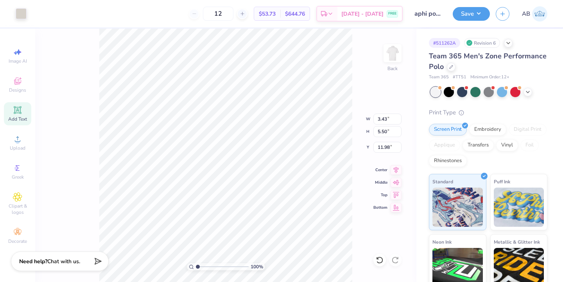
type input "11.88"
click at [380, 260] on icon at bounding box center [380, 260] width 8 height 8
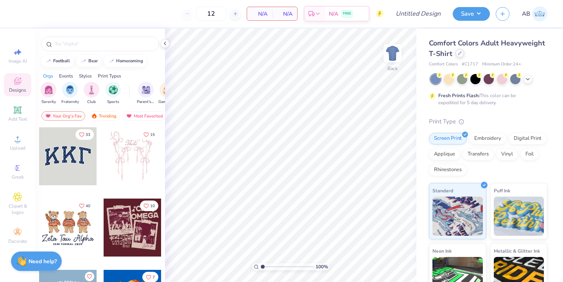
click at [463, 56] on div "Comfort Colors Adult Heavyweight T-Shirt" at bounding box center [488, 48] width 119 height 21
click at [456, 55] on div at bounding box center [460, 53] width 9 height 9
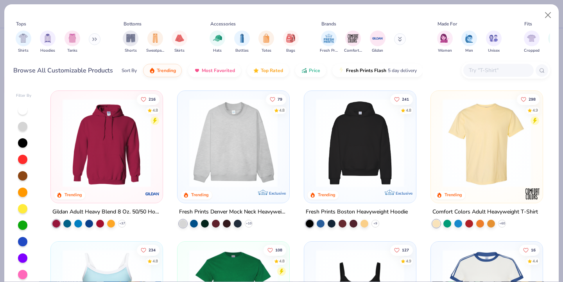
click at [491, 62] on div at bounding box center [506, 70] width 89 height 17
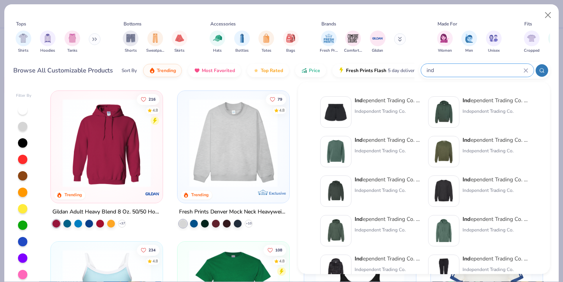
type input "ind"
click at [345, 183] on img at bounding box center [336, 191] width 24 height 24
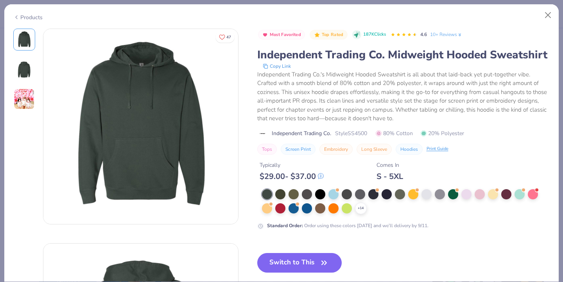
click at [26, 16] on div "Products" at bounding box center [27, 17] width 29 height 8
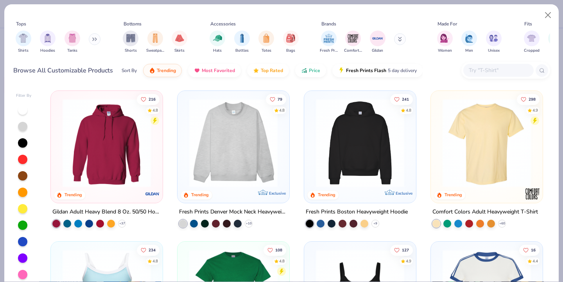
click at [497, 65] on div at bounding box center [499, 70] width 70 height 13
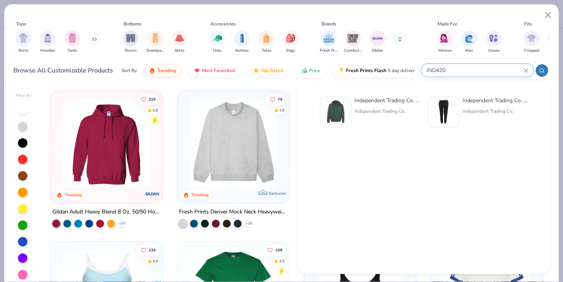
type input "IND420"
click at [335, 108] on img at bounding box center [336, 112] width 24 height 24
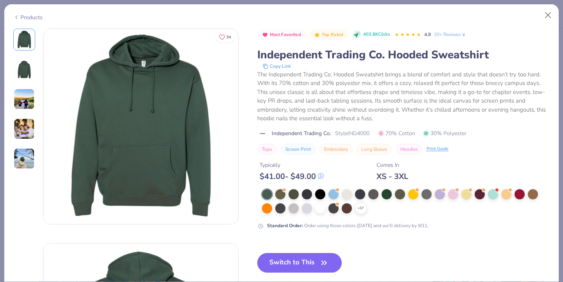
click at [27, 15] on div "Products" at bounding box center [27, 17] width 29 height 8
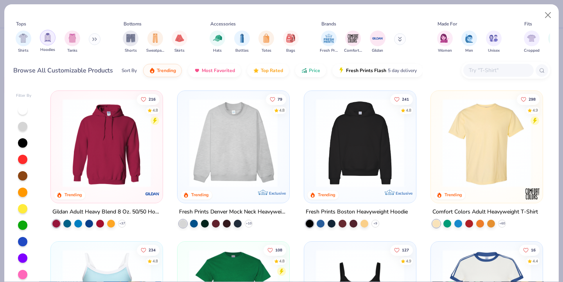
click at [47, 39] on img "filter for Hoodies" at bounding box center [47, 37] width 9 height 9
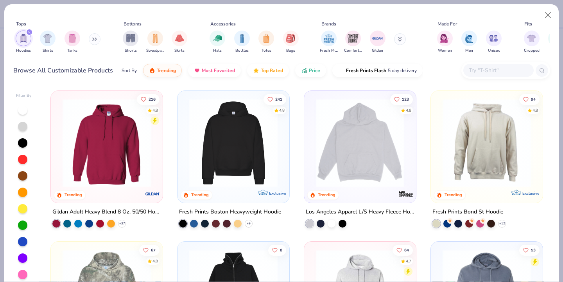
click at [401, 39] on icon at bounding box center [400, 38] width 3 height 1
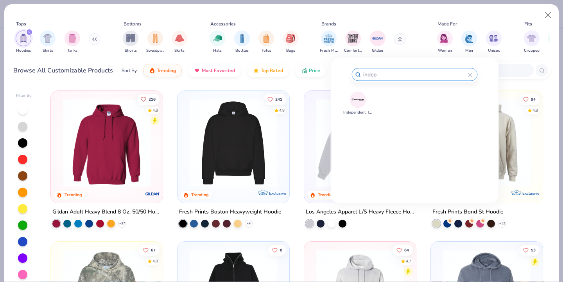
type input "indep"
click at [362, 100] on img at bounding box center [358, 100] width 14 height 14
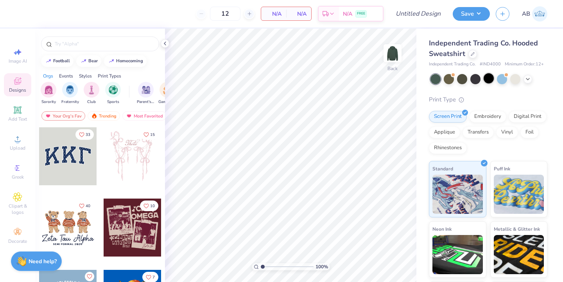
click at [488, 81] on div at bounding box center [489, 78] width 10 height 10
click at [165, 43] on icon at bounding box center [165, 43] width 6 height 6
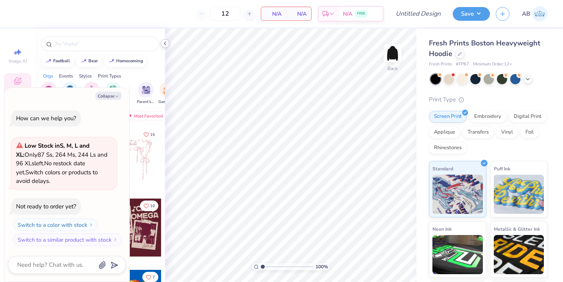
click at [164, 43] on polyline at bounding box center [165, 43] width 2 height 3
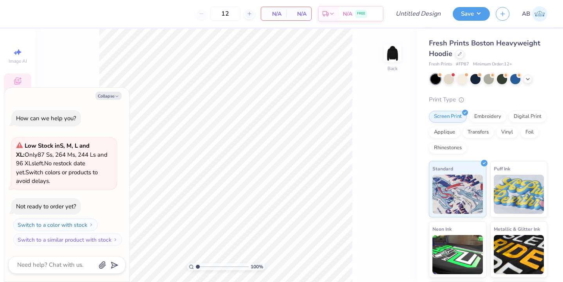
click at [113, 101] on div "Collapse How can we help you? Low Stock in S, M, L and XL : Only 87 Ss, 264 Ms,…" at bounding box center [66, 185] width 125 height 194
click at [108, 93] on button "Collapse" at bounding box center [108, 96] width 26 height 8
type textarea "x"
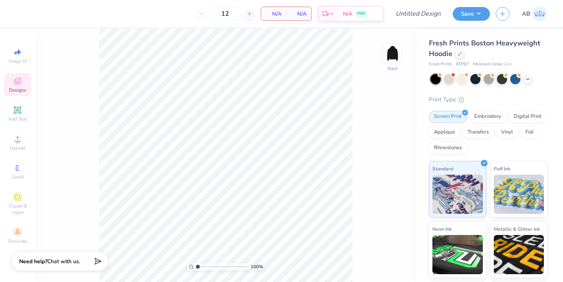
click at [20, 85] on icon at bounding box center [17, 80] width 9 height 9
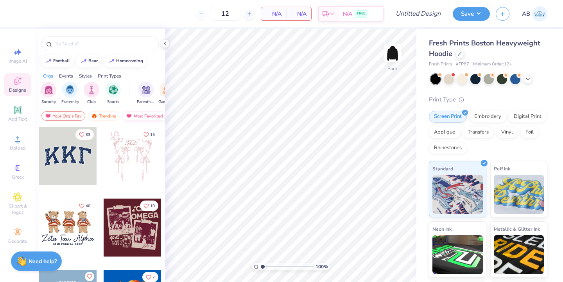
click at [144, 115] on div "Most Favorited" at bounding box center [144, 115] width 44 height 9
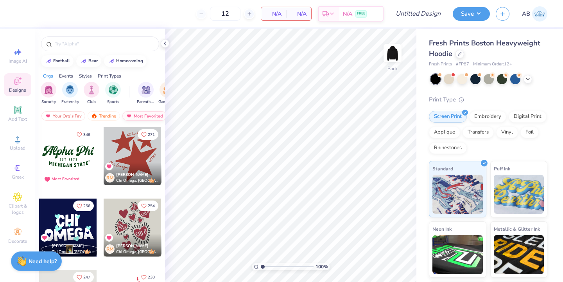
click at [148, 117] on div "Most Favorited" at bounding box center [144, 115] width 44 height 9
click at [70, 91] on img "filter for Fraternity" at bounding box center [70, 89] width 9 height 9
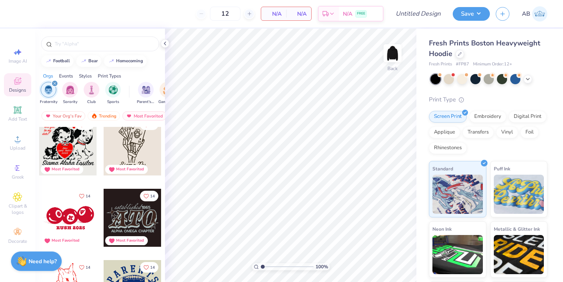
scroll to position [2859, 0]
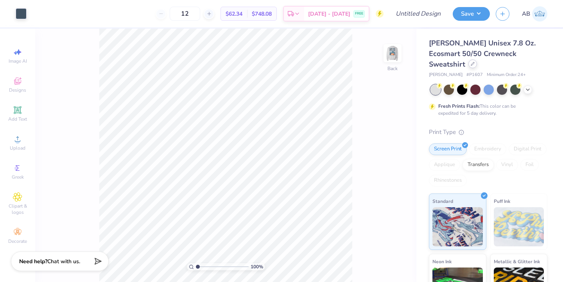
click at [475, 62] on icon at bounding box center [473, 64] width 4 height 4
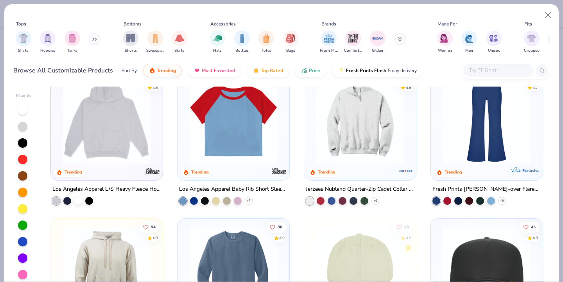
scroll to position [881, 0]
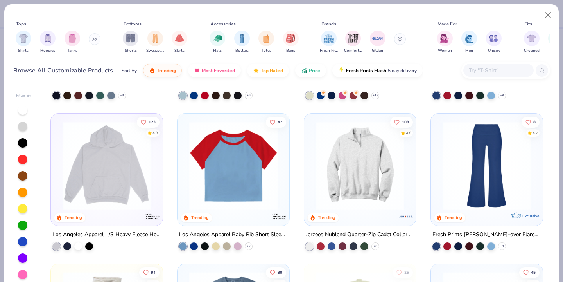
click at [141, 173] on img at bounding box center [107, 165] width 96 height 88
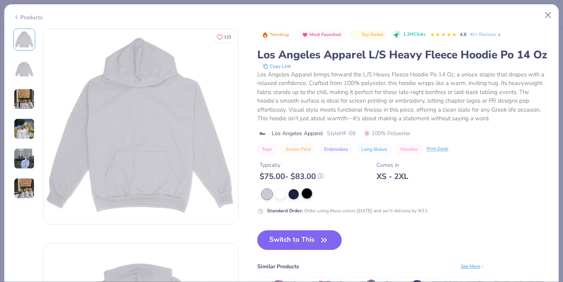
click at [308, 195] on div at bounding box center [307, 193] width 10 height 10
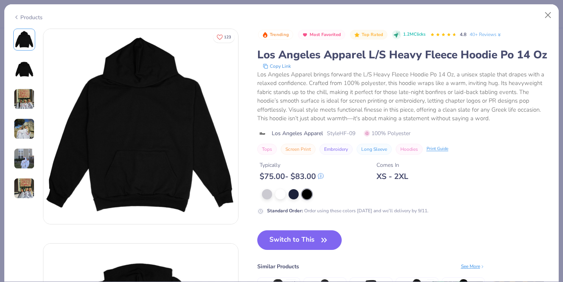
click at [313, 242] on button "Switch to This" at bounding box center [299, 240] width 85 height 20
click at [316, 241] on button "Switch to This" at bounding box center [299, 240] width 85 height 20
click at [316, 243] on button "Switch to This" at bounding box center [299, 240] width 85 height 20
click at [301, 236] on button "Switch to This" at bounding box center [299, 240] width 85 height 20
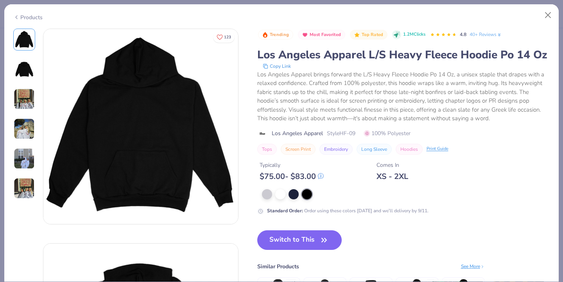
click at [301, 236] on button "Switch to This" at bounding box center [299, 240] width 85 height 20
click at [305, 239] on button "Switch to This" at bounding box center [299, 240] width 85 height 20
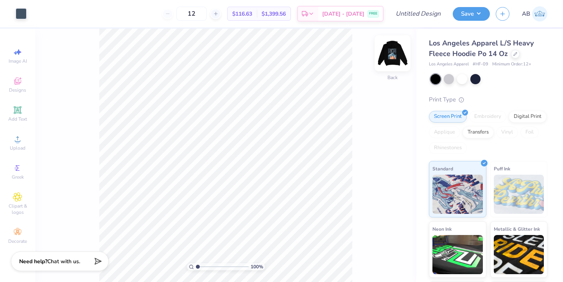
click at [390, 50] on img at bounding box center [392, 53] width 31 height 31
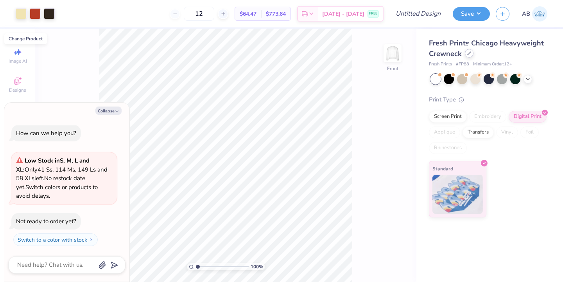
click at [468, 52] on icon at bounding box center [470, 53] width 4 height 4
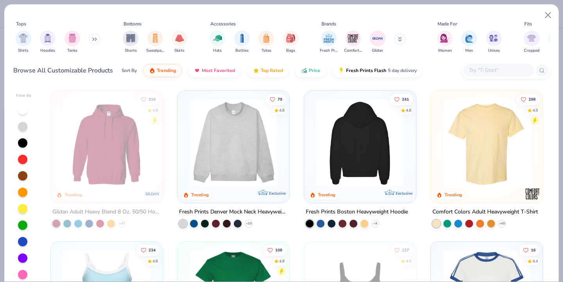
click at [356, 166] on img at bounding box center [360, 143] width 96 height 88
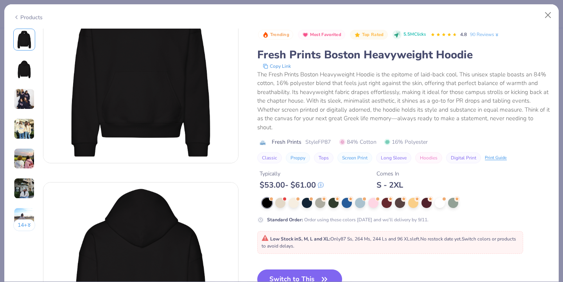
scroll to position [70, 0]
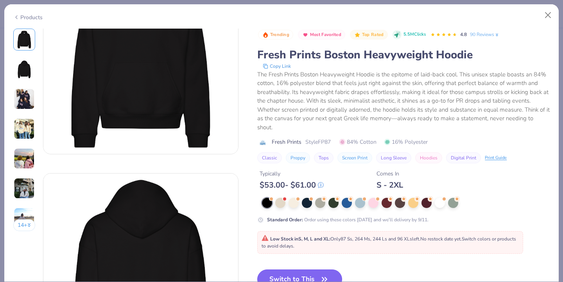
click at [322, 275] on icon "button" at bounding box center [324, 279] width 11 height 11
type textarea "x"
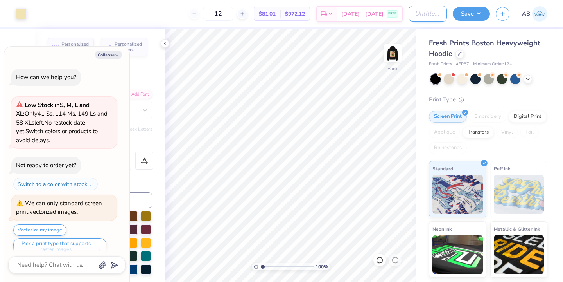
click at [418, 16] on input "Design Title" at bounding box center [428, 14] width 38 height 16
type input "c"
type textarea "x"
type input "ch"
type textarea "x"
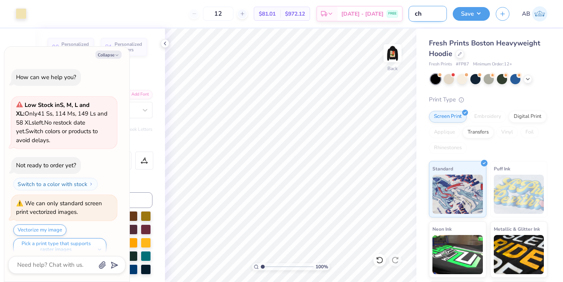
type input "chi"
type textarea "x"
type input "chi"
type textarea "x"
type input "chi p"
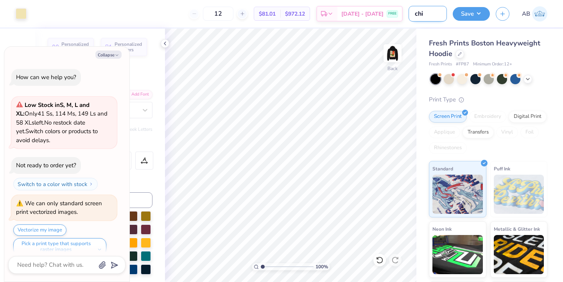
type textarea "x"
type input "chi ps"
type textarea "x"
type input "chi psi"
type textarea "x"
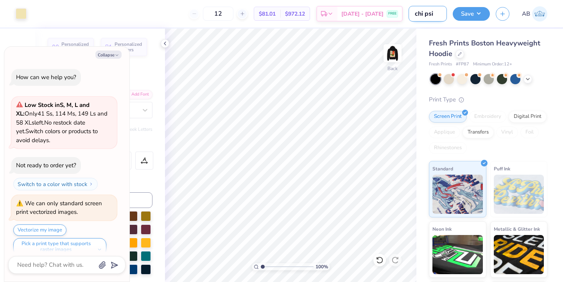
type input "chi psi"
type textarea "x"
type input "chi psi s"
type textarea "x"
type input "chi psi sk"
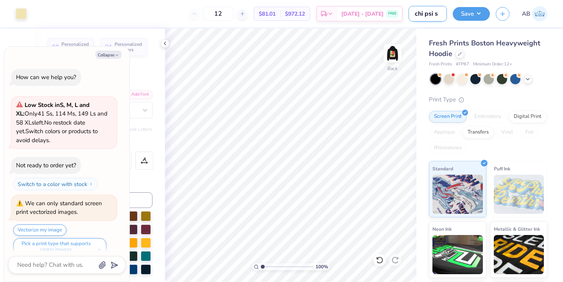
type textarea "x"
type input "chi psi ski"
type textarea "x"
type input "chi psi skii"
type textarea "x"
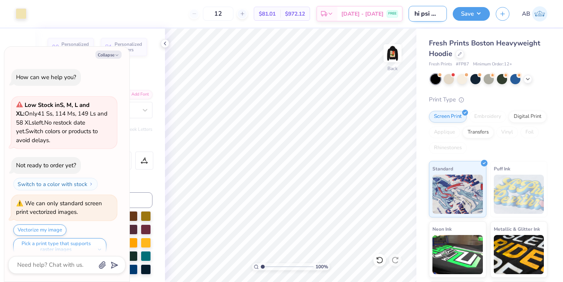
type input "chi psi skiie"
type textarea "x"
type input "chi psi skiier"
type textarea "x"
type input "chi psi skiier"
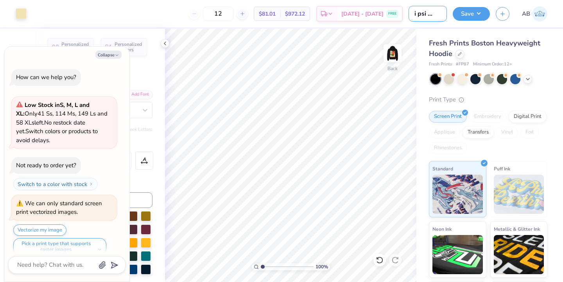
type textarea "x"
type input "chi psi skiier f"
type textarea "x"
type input "chi psi skiier fo"
type textarea "x"
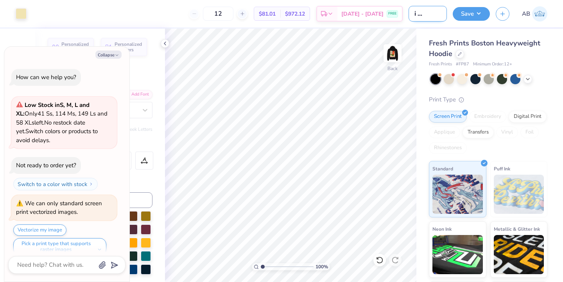
type input "chi psi skiier for"
type textarea "x"
type input "chi psi skiier form"
type textarea "x"
type input "chi psi skiier forma"
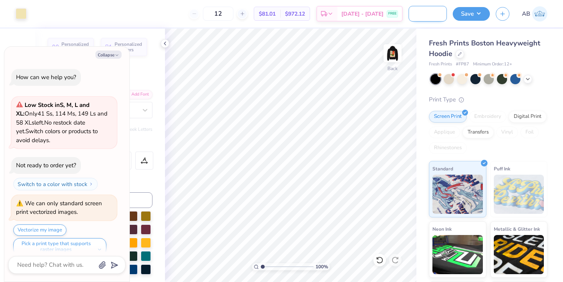
type textarea "x"
type input "chi psi skiier formal"
type textarea "x"
type input "chi psi skiier formal"
type textarea "x"
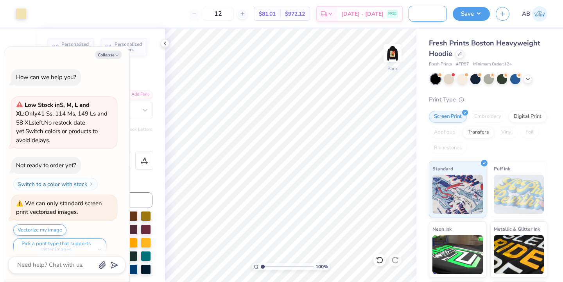
scroll to position [0, 32]
type input "chi psi skiier formal"
click at [476, 14] on button "Save" at bounding box center [471, 13] width 37 height 14
type textarea "x"
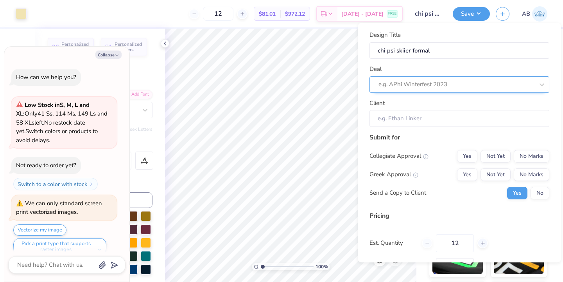
click at [452, 81] on div at bounding box center [457, 84] width 156 height 11
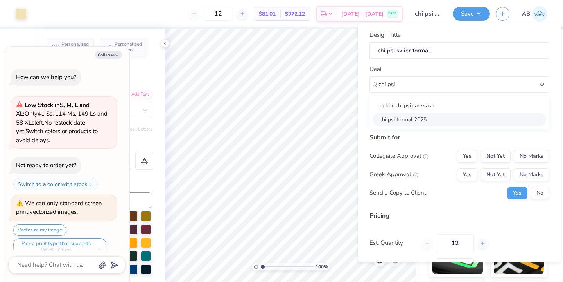
click at [426, 117] on div "chi psi formal 2025" at bounding box center [460, 119] width 174 height 13
type input "chi psi"
type textarea "x"
type input "[PERSON_NAME]"
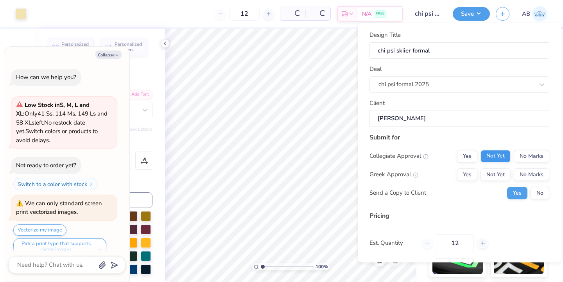
type input "$94.63"
click at [496, 162] on button "Not Yet" at bounding box center [496, 156] width 30 height 13
click at [474, 173] on button "Yes" at bounding box center [467, 174] width 20 height 13
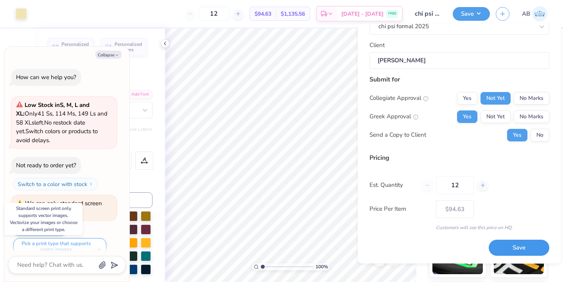
click at [516, 245] on button "Save" at bounding box center [519, 248] width 61 height 16
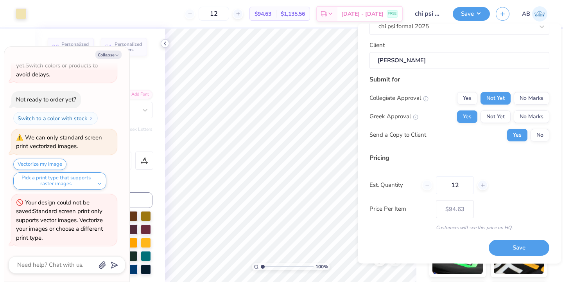
click at [163, 43] on icon at bounding box center [165, 43] width 6 height 6
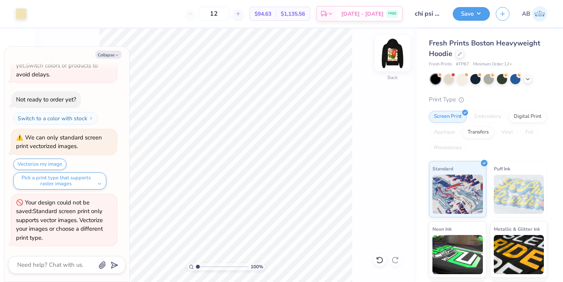
click at [394, 54] on img at bounding box center [392, 53] width 31 height 31
type textarea "x"
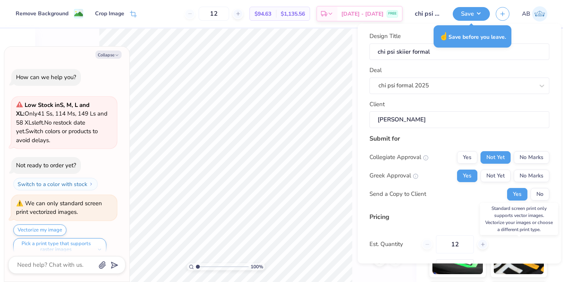
type textarea "x"
